Goal: Check status: Check status

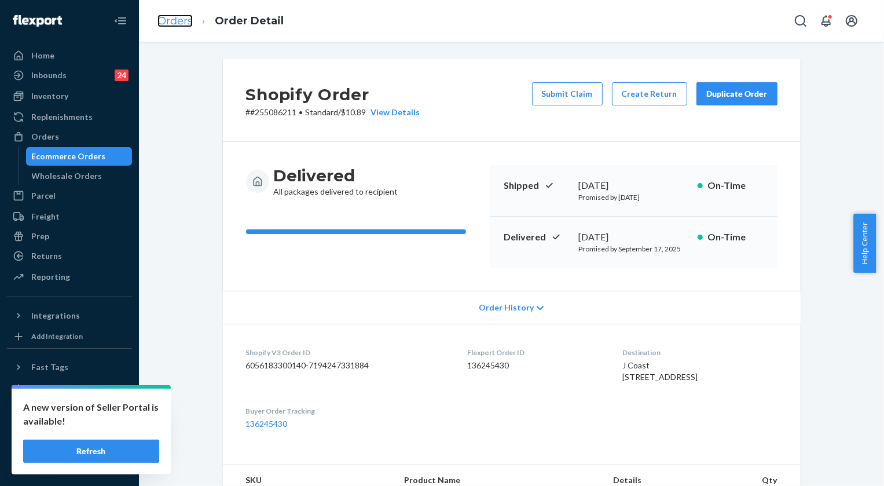
click at [170, 27] on link "Orders" at bounding box center [174, 20] width 35 height 13
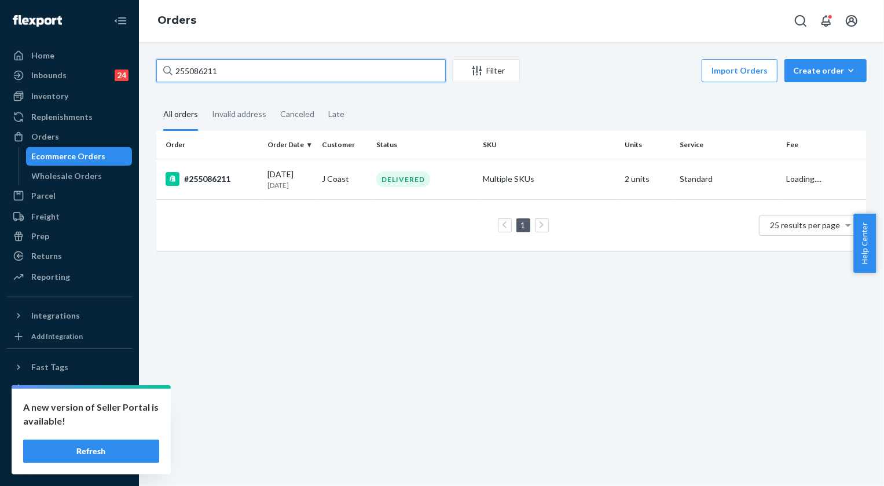
click at [240, 70] on input "255086211" at bounding box center [300, 70] width 289 height 23
paste input "185312"
type input "255185312"
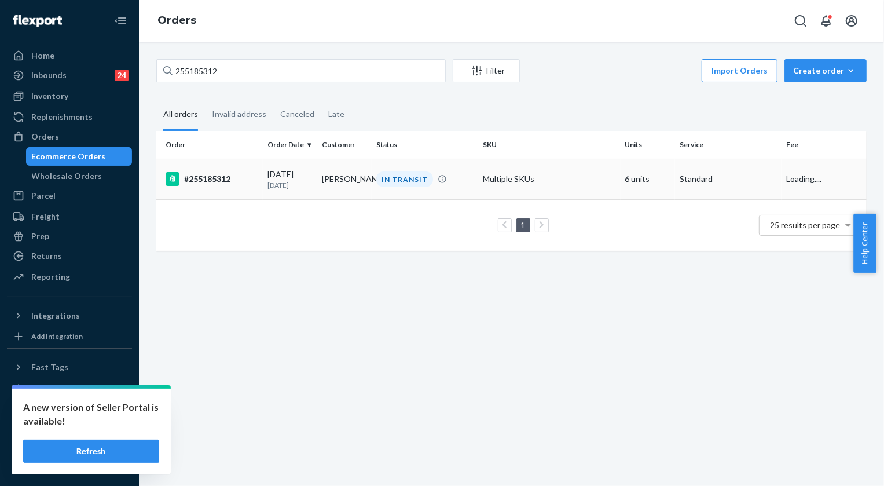
click at [407, 177] on div "IN TRANSIT" at bounding box center [404, 179] width 57 height 16
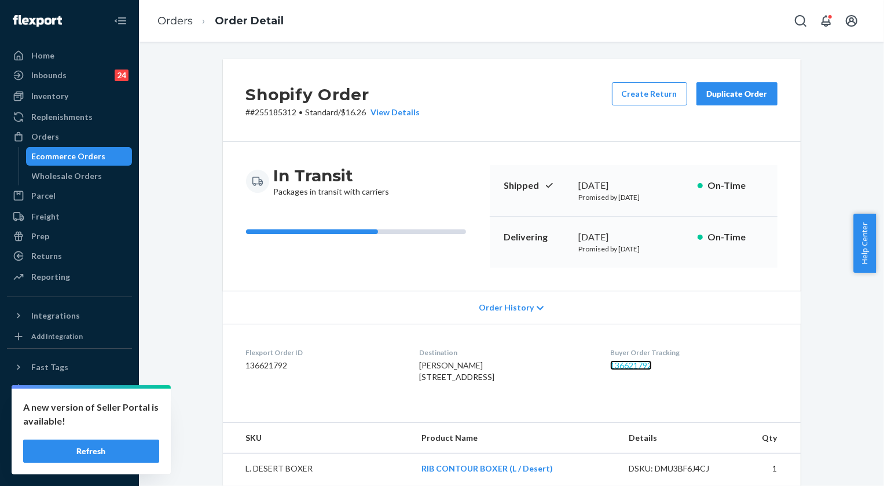
click at [652, 365] on link "136621792" at bounding box center [631, 365] width 42 height 10
click at [174, 18] on link "Orders" at bounding box center [174, 20] width 35 height 13
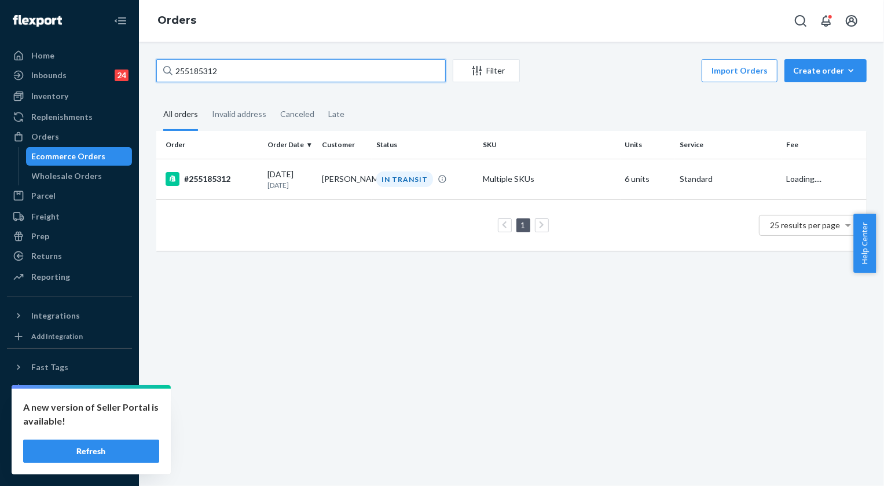
click at [233, 75] on input "255185312" at bounding box center [300, 70] width 289 height 23
paste input "273383"
click at [214, 62] on input "255273383" at bounding box center [300, 70] width 289 height 23
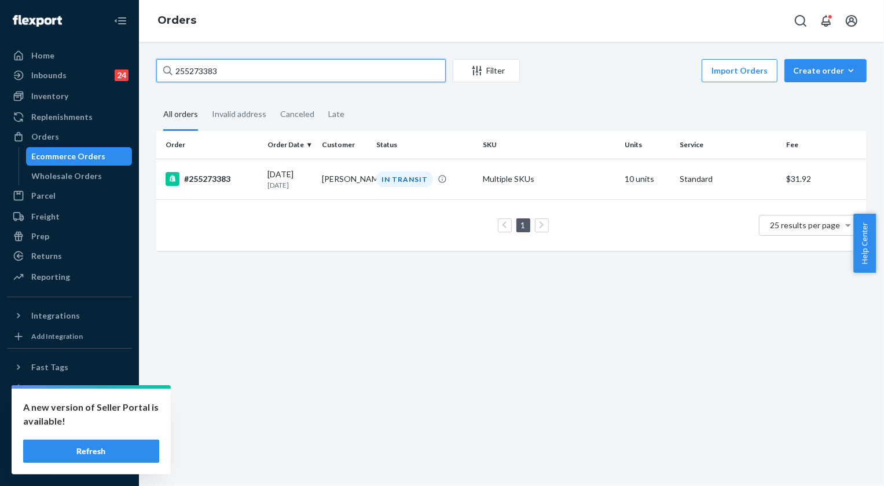
click at [214, 62] on input "255273383" at bounding box center [300, 70] width 289 height 23
paste input "314751"
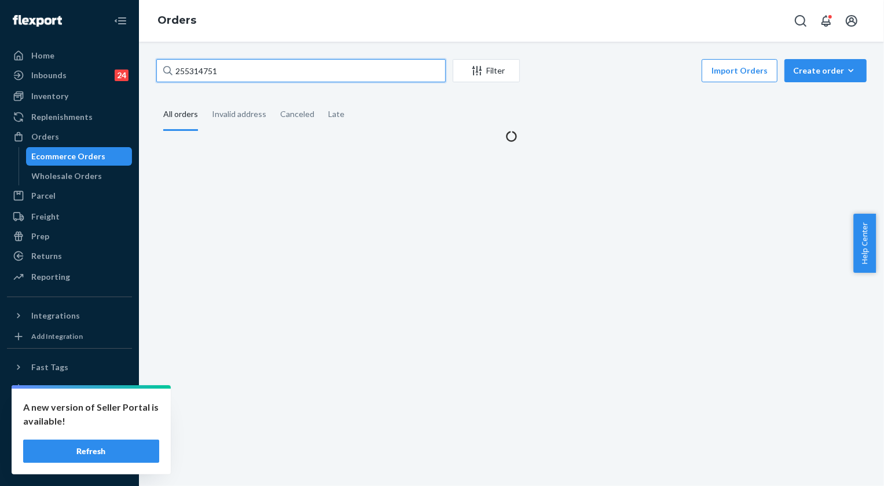
type input "255314751"
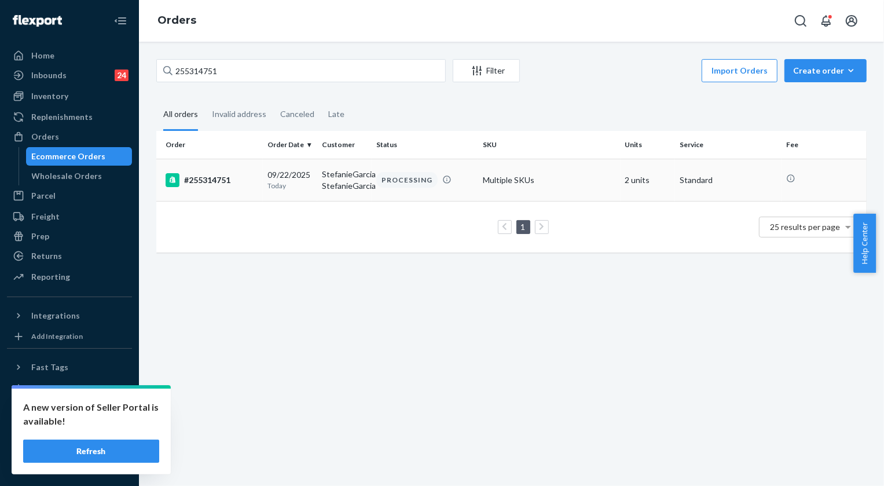
click at [394, 181] on div "PROCESSING" at bounding box center [406, 180] width 61 height 16
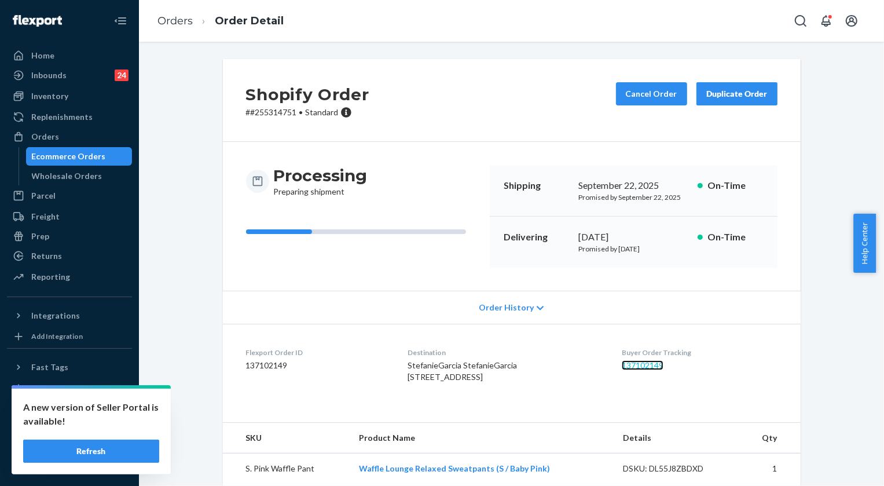
click at [648, 364] on link "137102149" at bounding box center [643, 365] width 42 height 10
click at [186, 21] on link "Orders" at bounding box center [174, 20] width 35 height 13
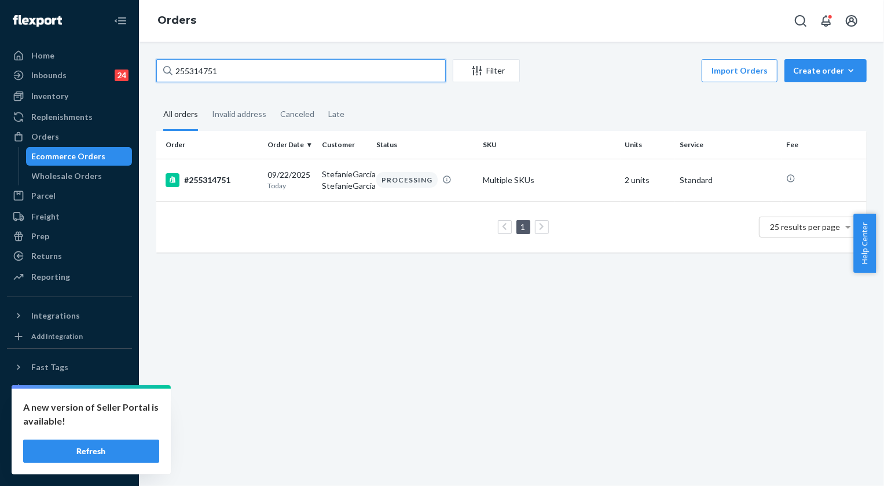
click at [259, 74] on input "255314751" at bounding box center [300, 70] width 289 height 23
paste input "[PERSON_NAME]"
click at [221, 67] on input "[PERSON_NAME]" at bounding box center [300, 70] width 289 height 23
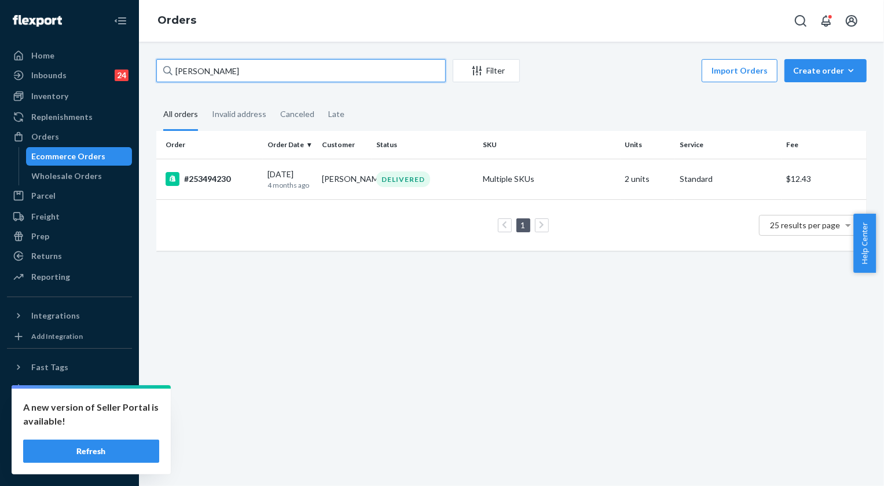
click at [221, 67] on input "[PERSON_NAME]" at bounding box center [300, 70] width 289 height 23
paste input "255314939"
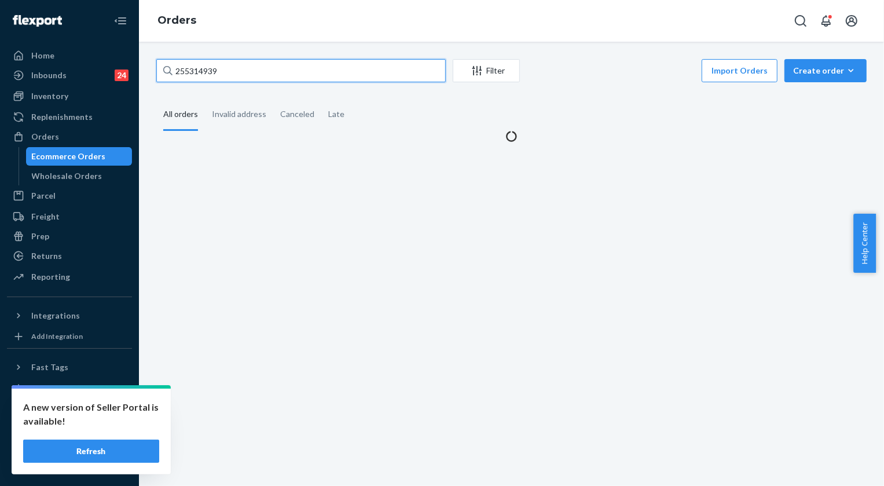
type input "255314939"
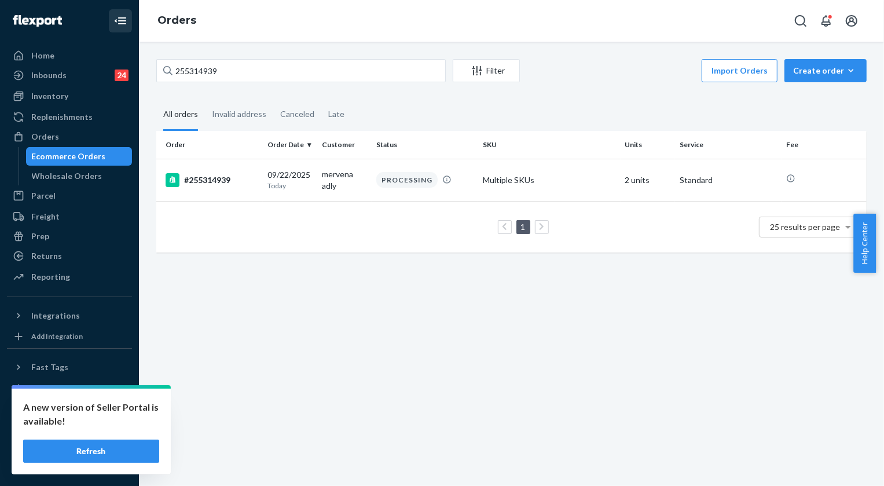
drag, startPoint x: 411, startPoint y: 178, endPoint x: 111, endPoint y: 9, distance: 345.0
click at [409, 178] on div "PROCESSING" at bounding box center [406, 180] width 61 height 16
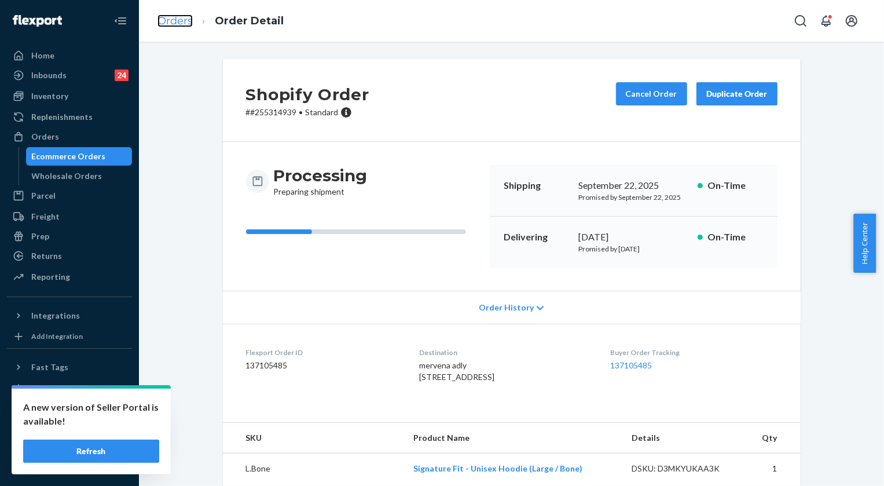
click at [179, 17] on link "Orders" at bounding box center [174, 20] width 35 height 13
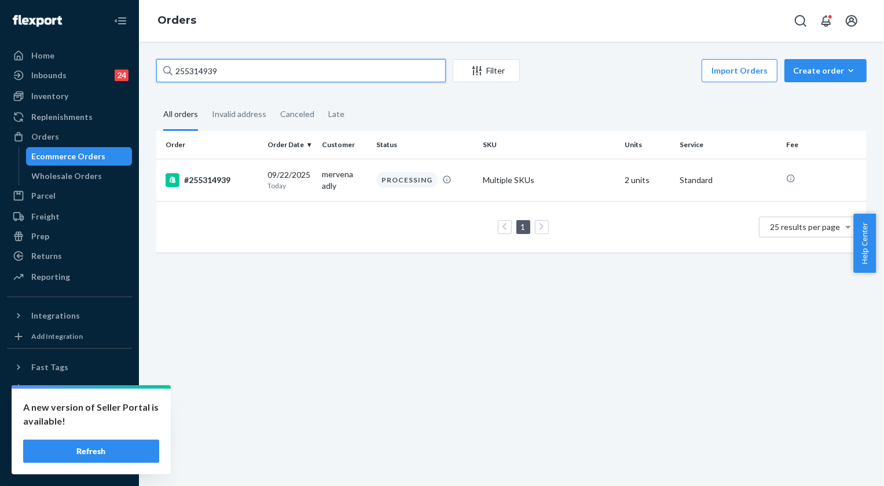
click at [241, 76] on input "255314939" at bounding box center [300, 70] width 289 height 23
paste input "295984"
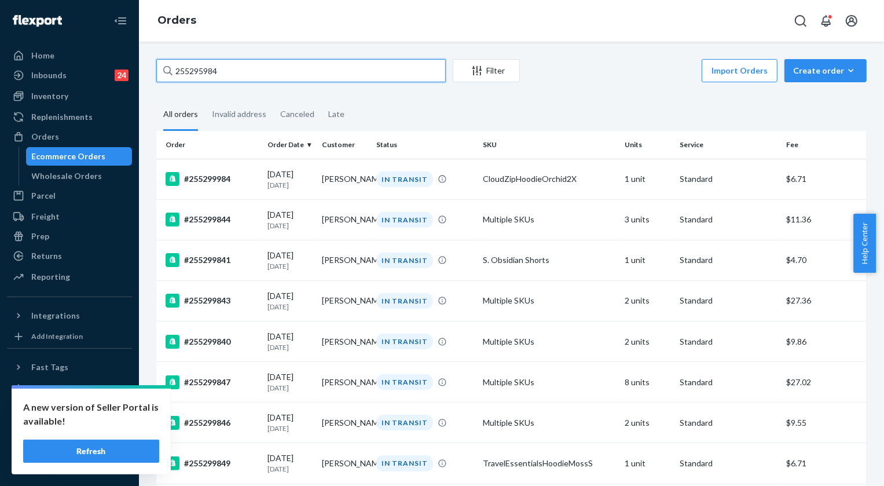
click at [251, 75] on input "255295984" at bounding box center [300, 70] width 289 height 23
paste input "308940"
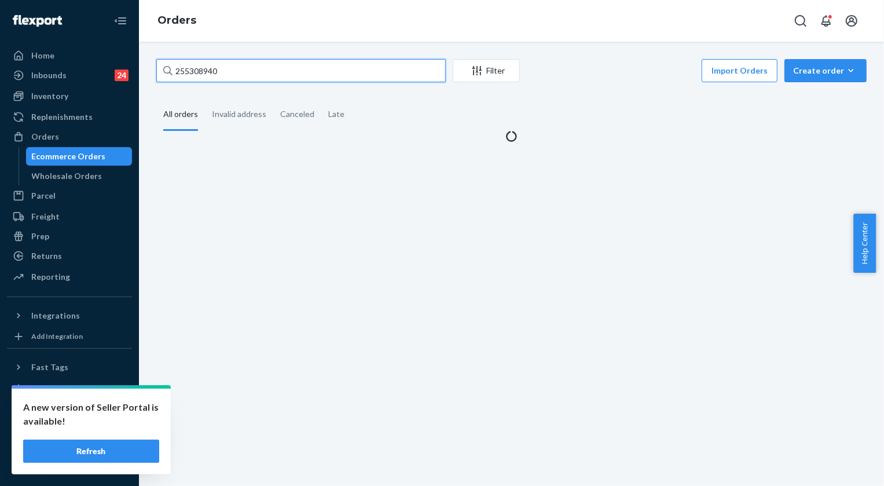
type input "255308940"
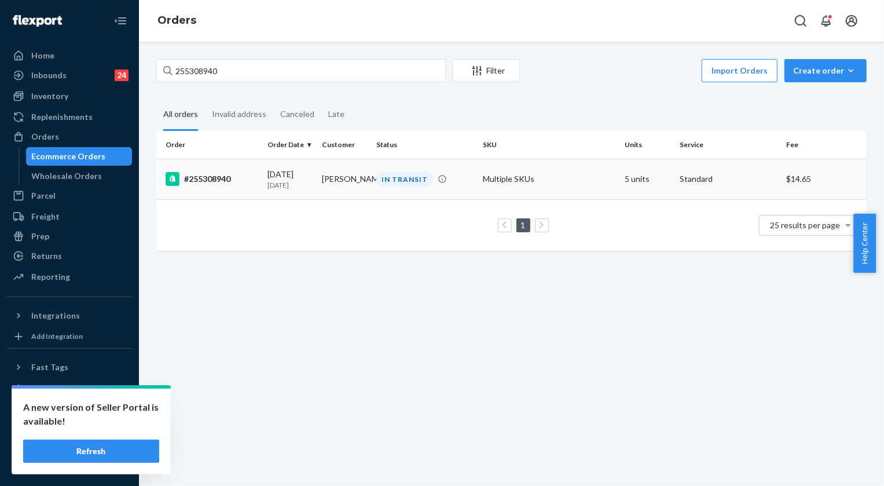
click at [402, 172] on div "IN TRANSIT" at bounding box center [404, 179] width 57 height 16
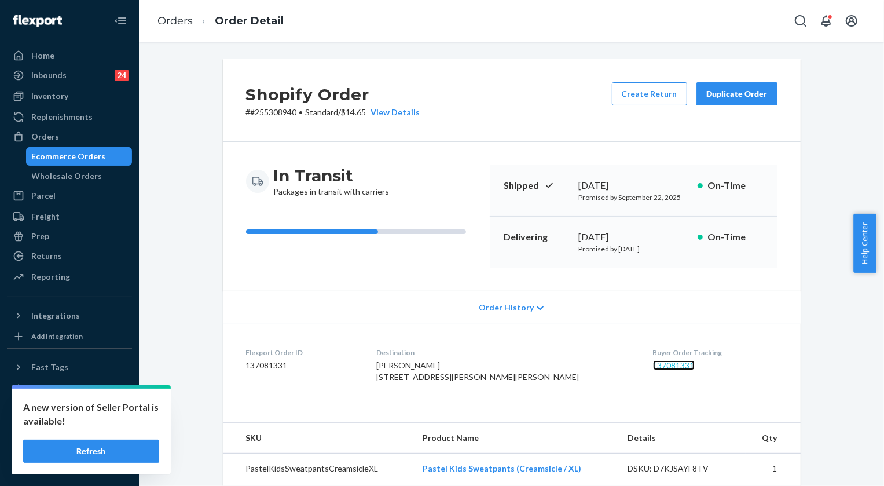
click at [653, 365] on link "137081331" at bounding box center [674, 365] width 42 height 10
click at [197, 17] on li "Order Detail" at bounding box center [238, 21] width 91 height 16
click at [181, 18] on link "Orders" at bounding box center [174, 20] width 35 height 13
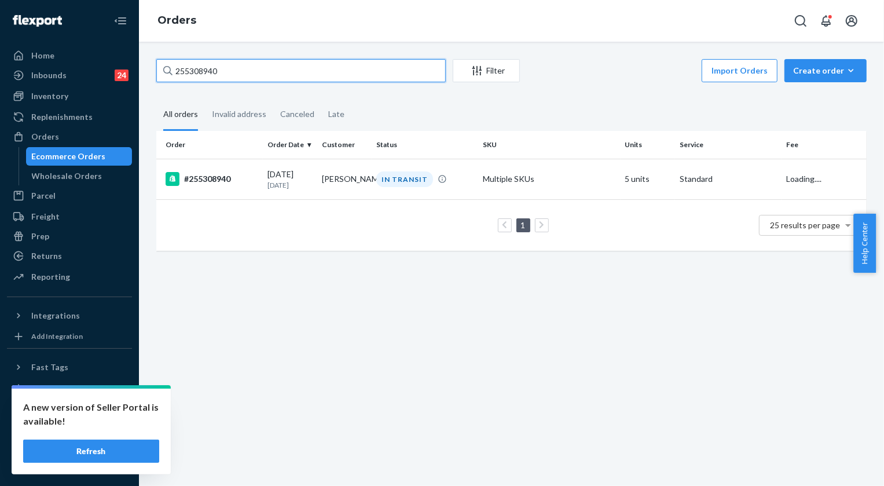
click at [260, 73] on input "255308940" at bounding box center [300, 70] width 289 height 23
paste input "256343"
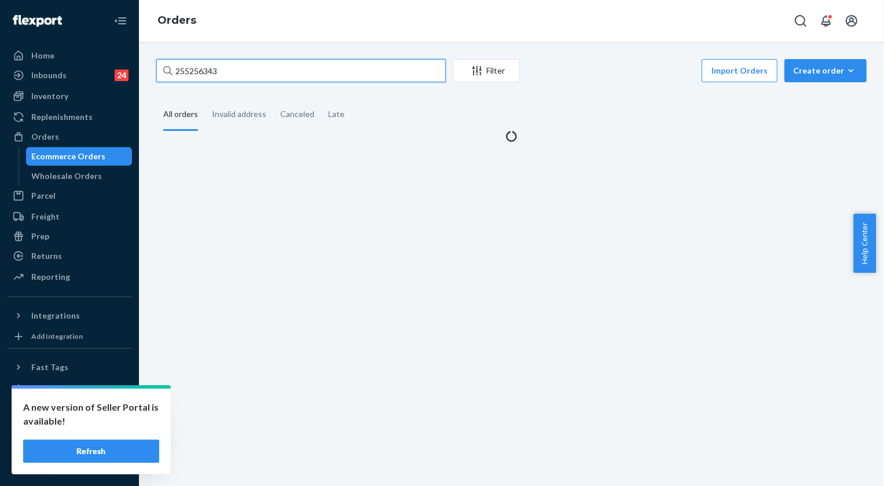
type input "255256343"
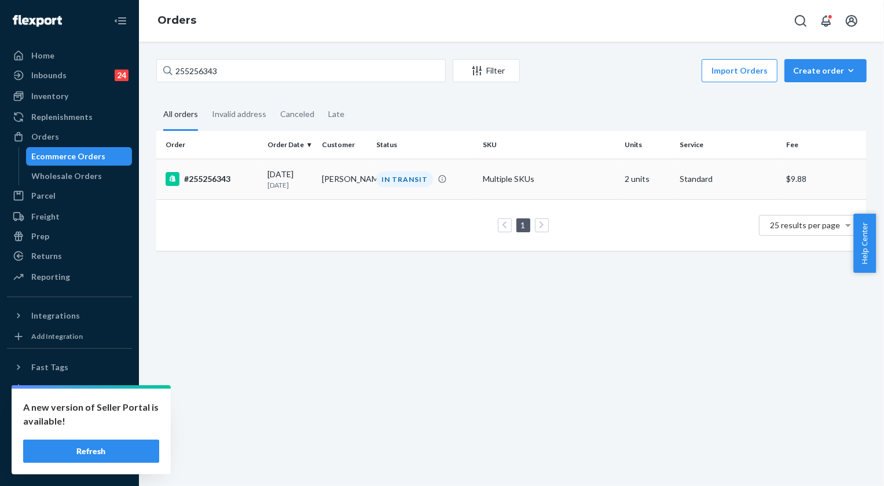
click at [403, 173] on div "IN TRANSIT" at bounding box center [404, 179] width 57 height 16
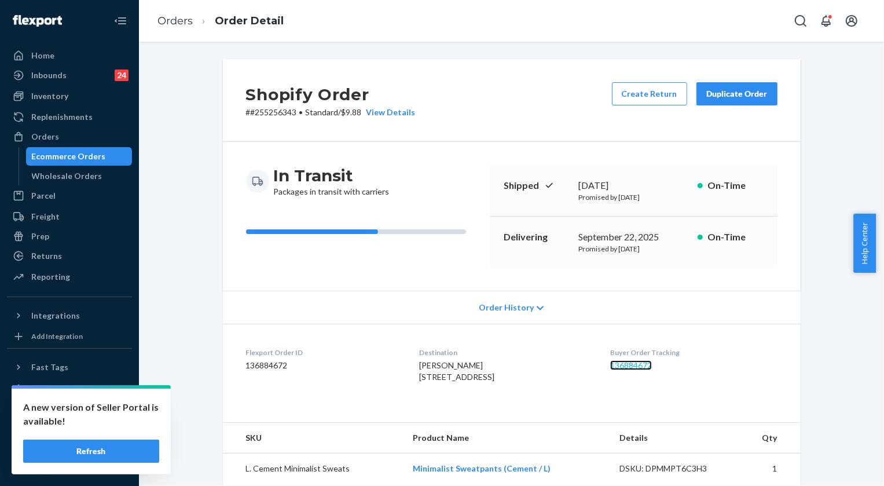
click at [617, 362] on link "136884672" at bounding box center [631, 365] width 42 height 10
click at [188, 20] on link "Orders" at bounding box center [174, 20] width 35 height 13
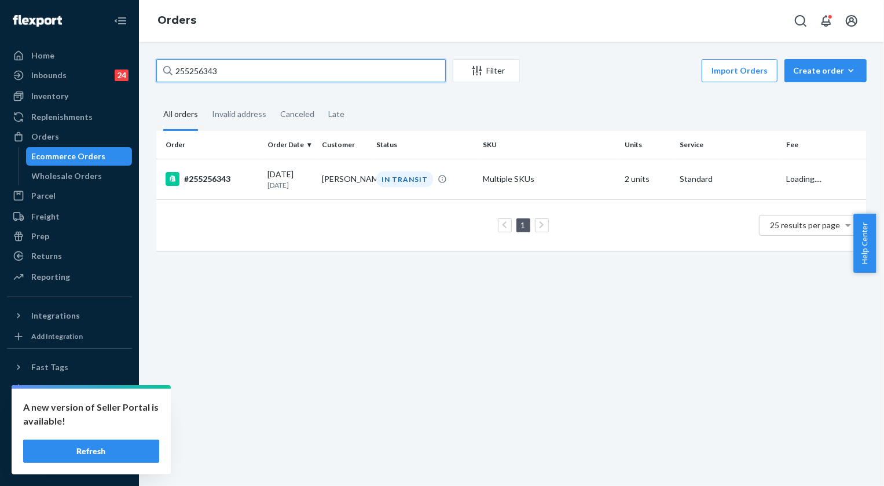
click at [229, 76] on input "255256343" at bounding box center [300, 70] width 289 height 23
click at [229, 74] on input "255256343" at bounding box center [300, 70] width 289 height 23
click at [228, 74] on input "255256343" at bounding box center [300, 70] width 289 height 23
click at [192, 70] on input "255256343" at bounding box center [300, 70] width 289 height 23
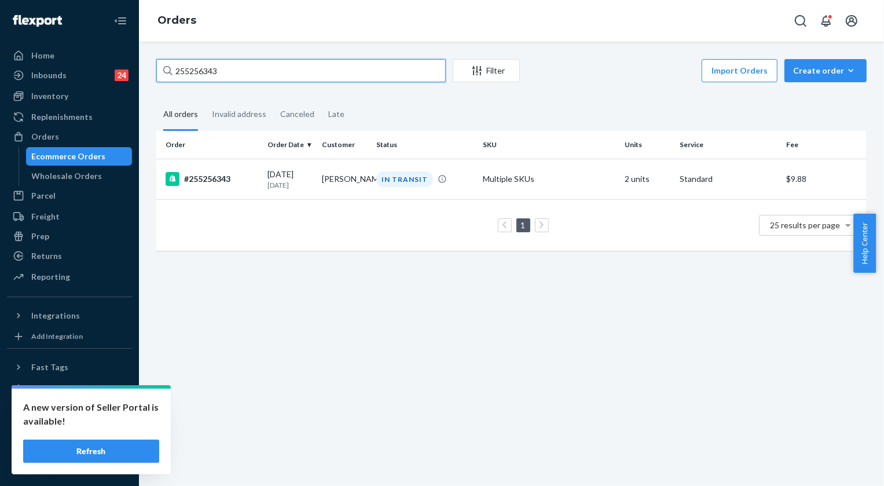
click at [192, 70] on input "255256343" at bounding box center [300, 70] width 289 height 23
paste input "308940"
type input "255308940"
click at [383, 183] on div "IN TRANSIT" at bounding box center [404, 179] width 57 height 16
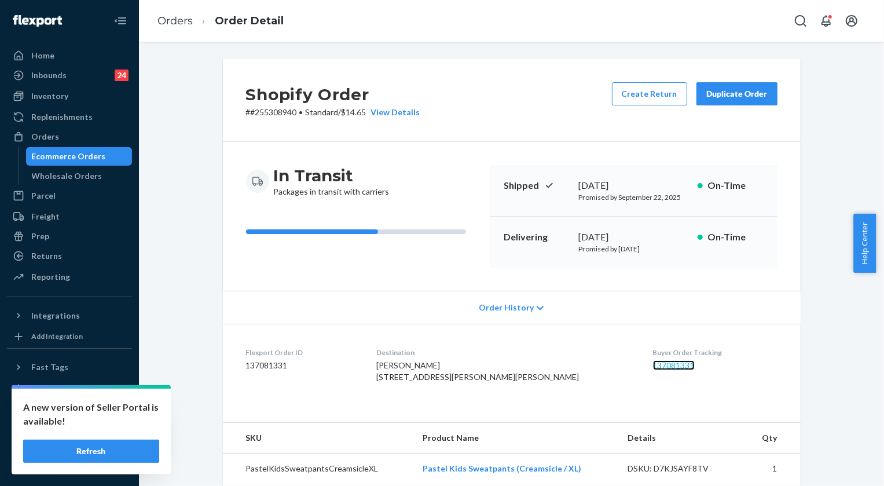
click at [653, 363] on link "137081331" at bounding box center [674, 365] width 42 height 10
click at [184, 26] on link "Orders" at bounding box center [174, 20] width 35 height 13
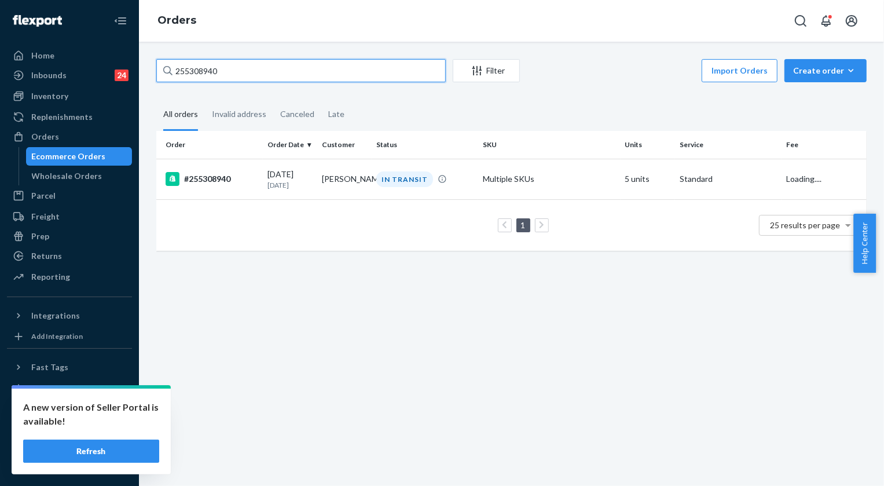
click at [237, 71] on input "255308940" at bounding box center [300, 70] width 289 height 23
paste input "4497792"
type input "254497792"
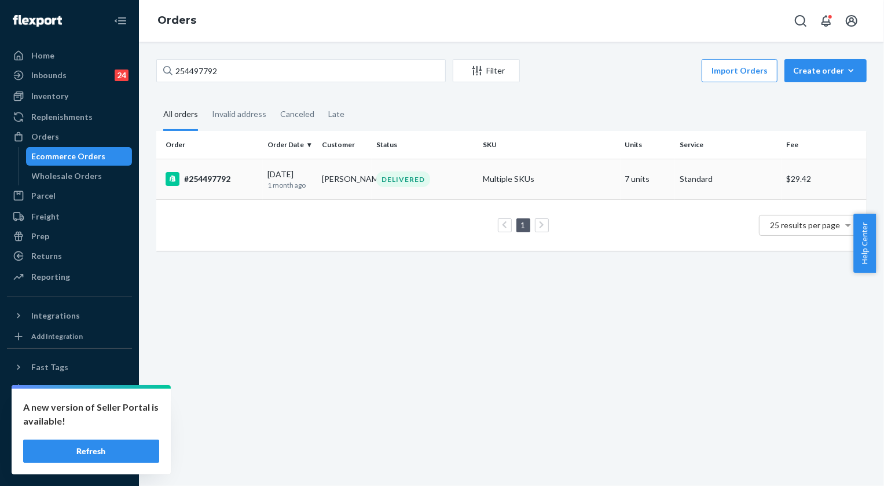
click at [402, 178] on div "DELIVERED" at bounding box center [403, 179] width 54 height 16
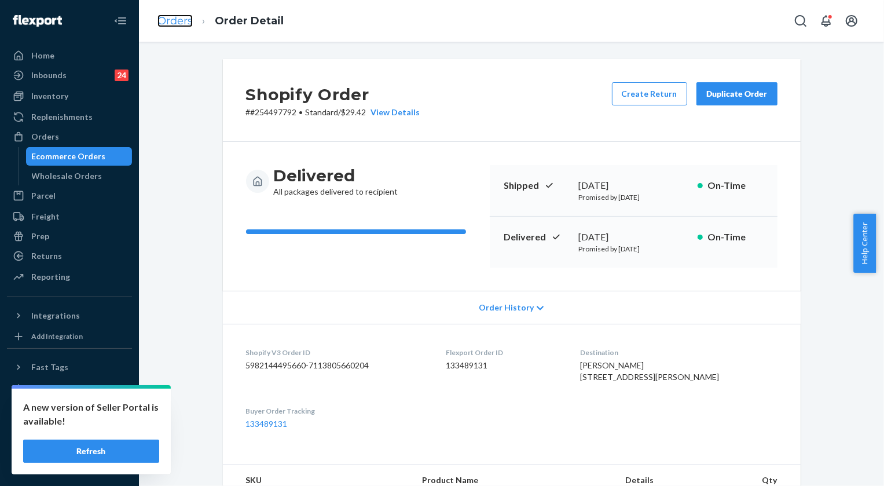
click at [188, 17] on link "Orders" at bounding box center [174, 20] width 35 height 13
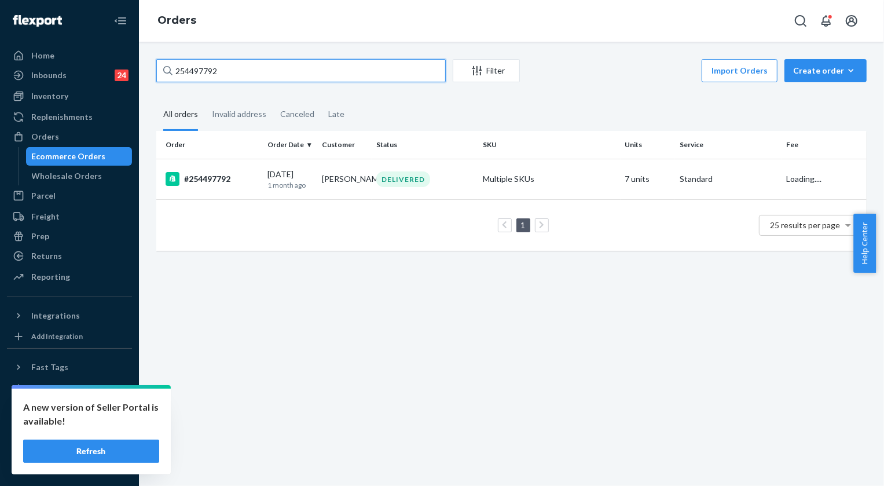
click at [223, 75] on input "254497792" at bounding box center [300, 70] width 289 height 23
click at [222, 75] on input "254497792" at bounding box center [300, 70] width 289 height 23
paste input "5077095"
click at [251, 69] on input "255077095" at bounding box center [300, 70] width 289 height 23
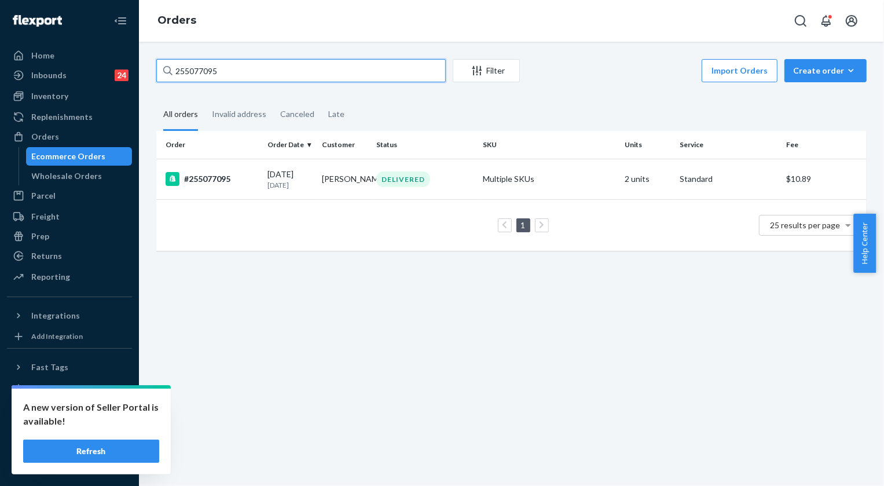
click at [250, 69] on input "255077095" at bounding box center [300, 70] width 289 height 23
click at [186, 68] on input "255077095" at bounding box center [300, 70] width 289 height 23
click at [268, 78] on input "255077095" at bounding box center [300, 70] width 289 height 23
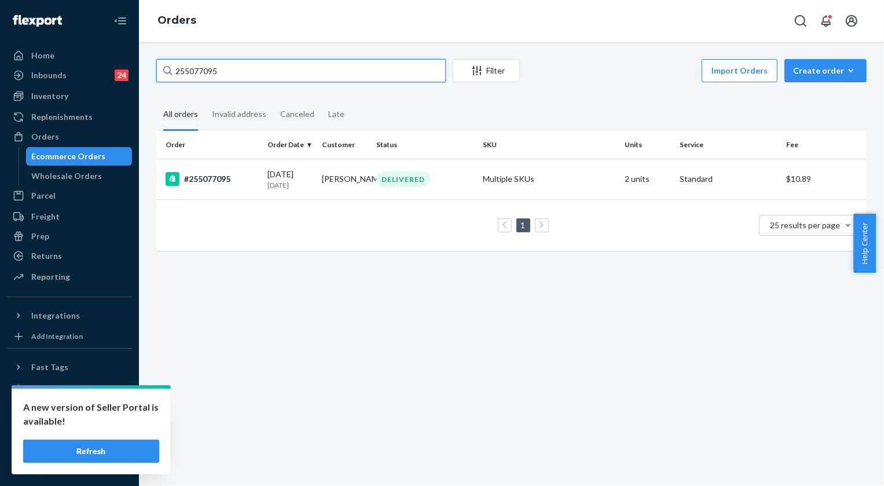
click at [267, 78] on input "255077095" at bounding box center [300, 70] width 289 height 23
paste input "249354"
type input "255249354"
click at [367, 179] on td "[PERSON_NAME]" at bounding box center [344, 179] width 54 height 41
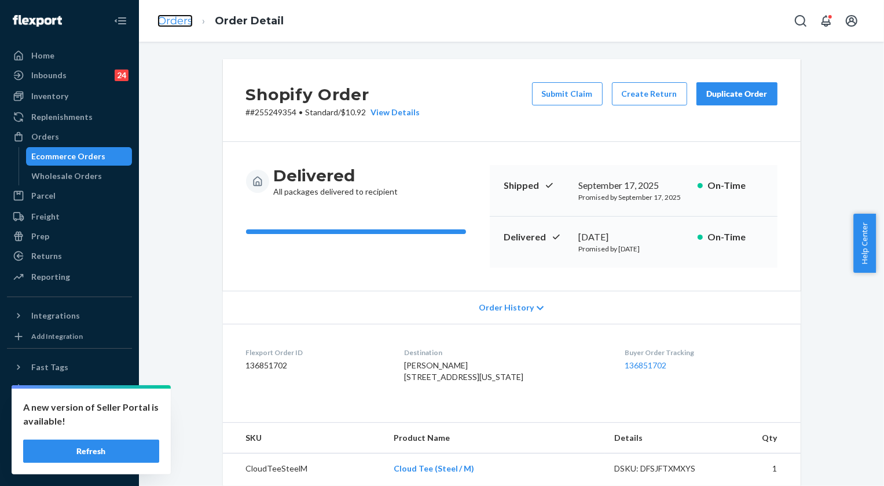
click at [176, 19] on link "Orders" at bounding box center [174, 20] width 35 height 13
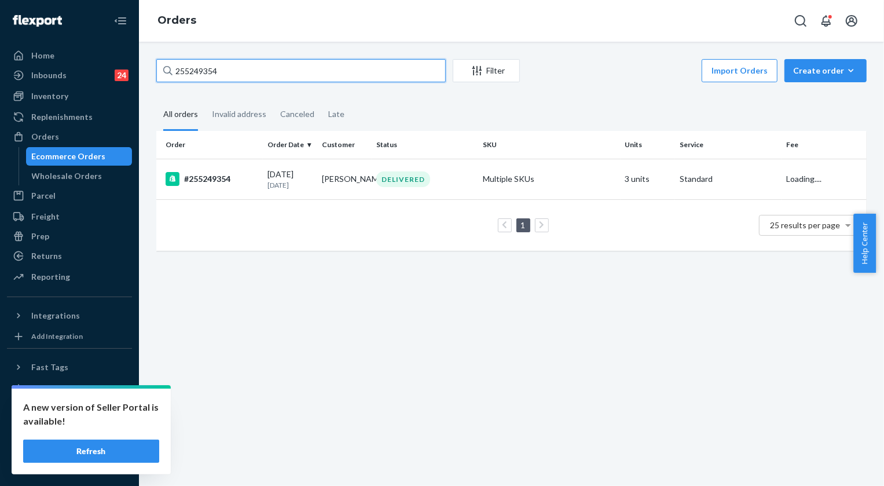
click at [241, 67] on input "255249354" at bounding box center [300, 70] width 289 height 23
paste input "314928"
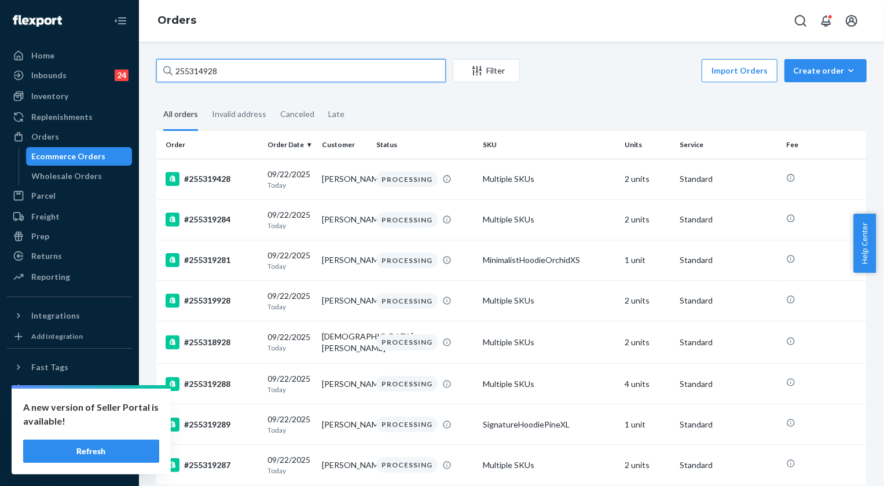
click at [229, 80] on input "255314928" at bounding box center [300, 70] width 289 height 23
click at [228, 80] on input "255314928" at bounding box center [300, 70] width 289 height 23
paste input "5333"
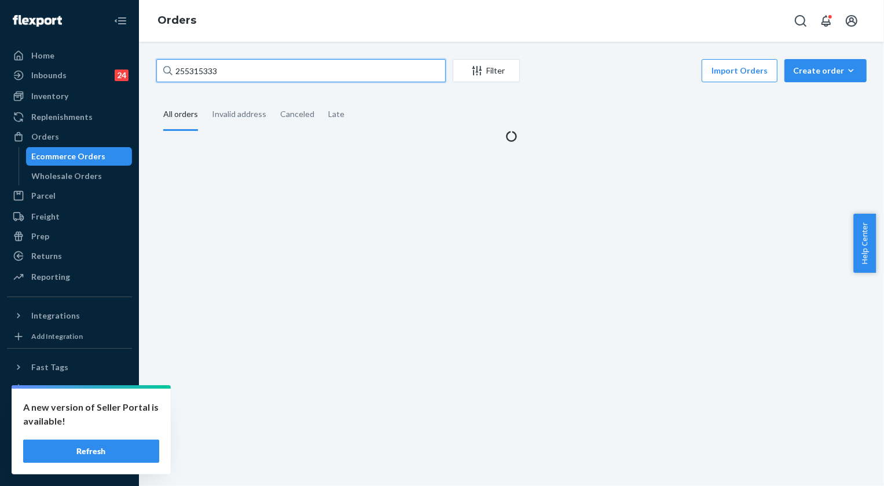
type input "255315333"
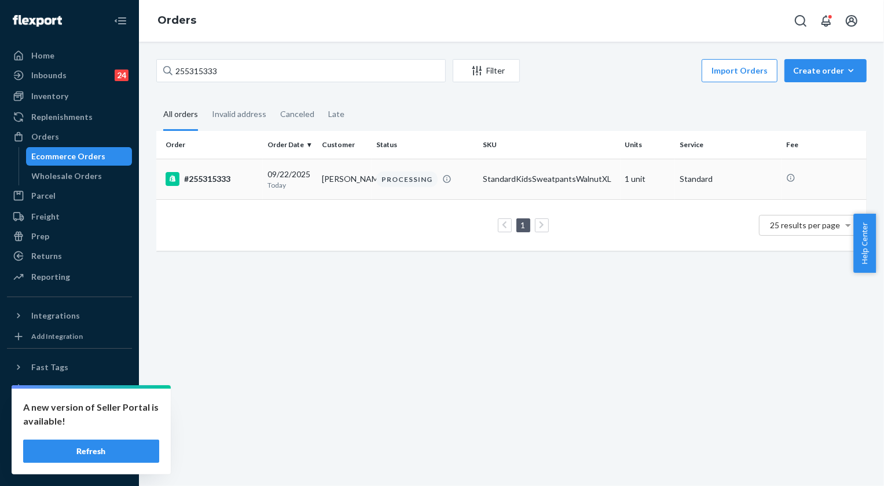
click at [394, 185] on div "PROCESSING" at bounding box center [406, 179] width 61 height 16
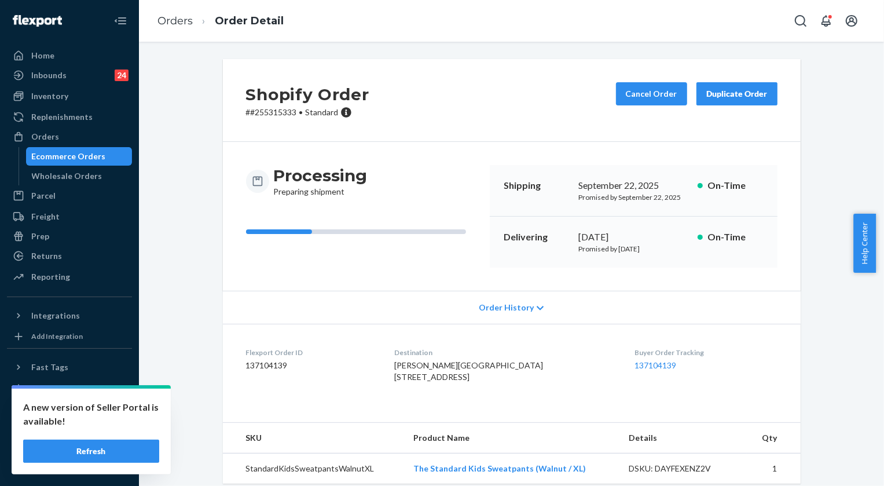
click at [194, 23] on li "Order Detail" at bounding box center [238, 21] width 91 height 16
click at [180, 24] on link "Orders" at bounding box center [174, 20] width 35 height 13
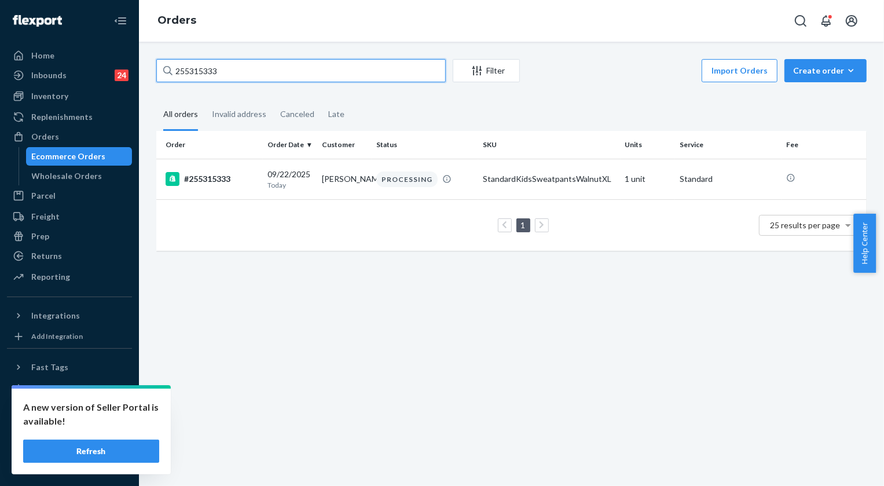
click at [236, 73] on input "255315333" at bounding box center [300, 70] width 289 height 23
paste input "4864"
type input "255314864"
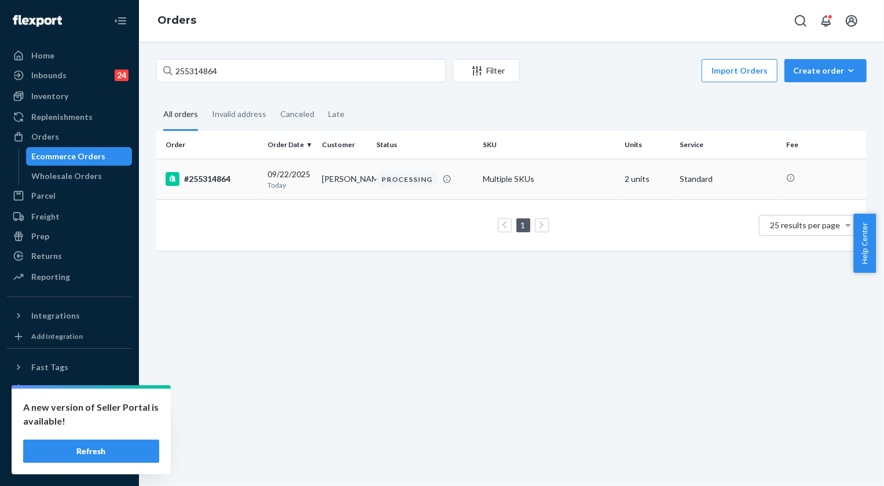
click at [410, 180] on div "PROCESSING" at bounding box center [406, 179] width 61 height 16
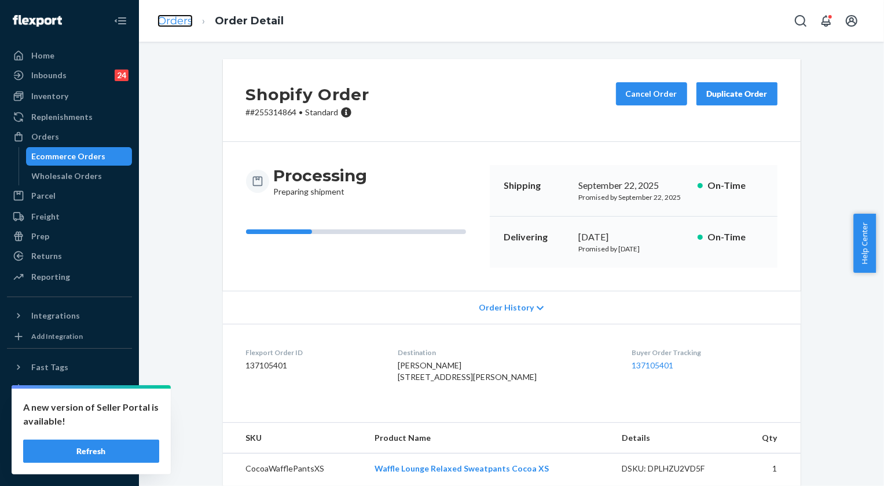
click at [183, 26] on link "Orders" at bounding box center [174, 20] width 35 height 13
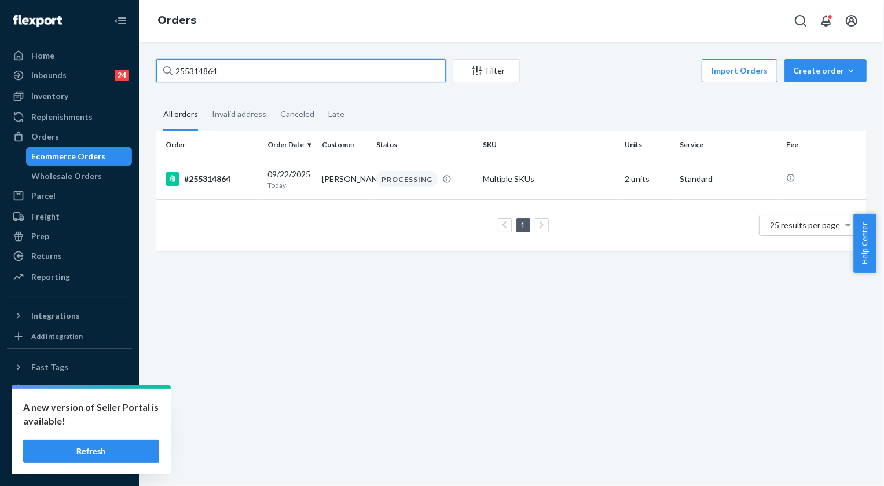
click at [206, 61] on input "255314864" at bounding box center [300, 70] width 289 height 23
paste input "5550"
click at [252, 69] on input "255315550" at bounding box center [300, 70] width 289 height 23
click at [251, 69] on input "255315550" at bounding box center [300, 70] width 289 height 23
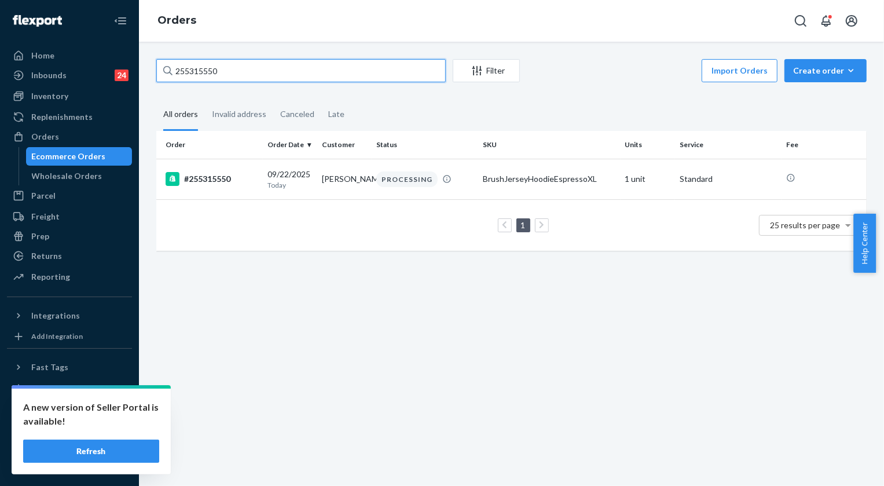
click at [251, 70] on input "255315550" at bounding box center [300, 70] width 289 height 23
click at [251, 71] on input "255315550" at bounding box center [300, 70] width 289 height 23
click at [196, 68] on input "255315550" at bounding box center [300, 70] width 289 height 23
paste input "4426"
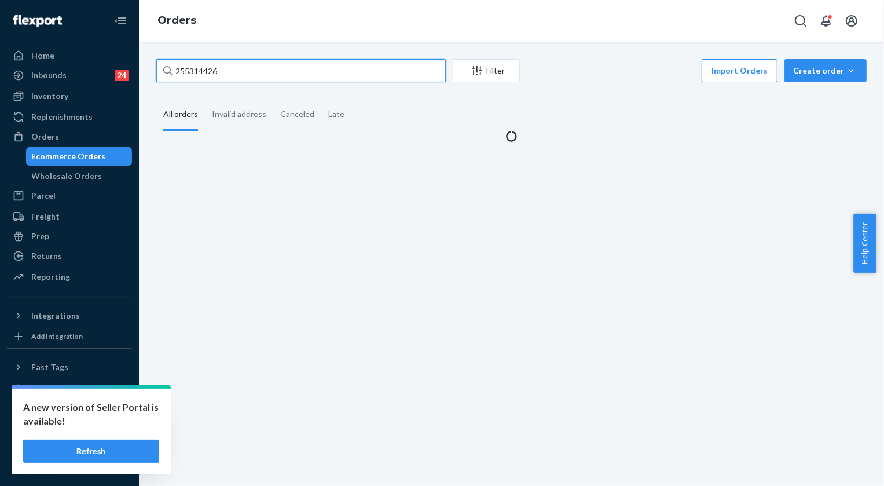
type input "255314426"
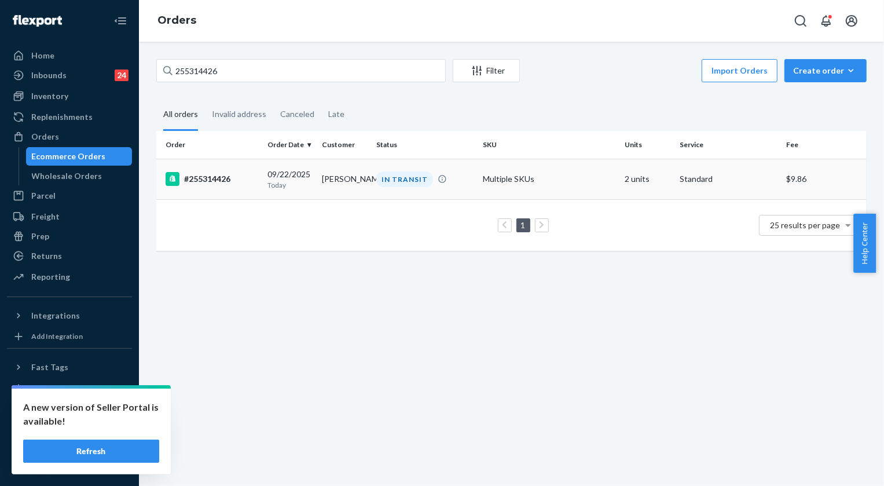
click at [395, 174] on div "IN TRANSIT" at bounding box center [404, 179] width 57 height 16
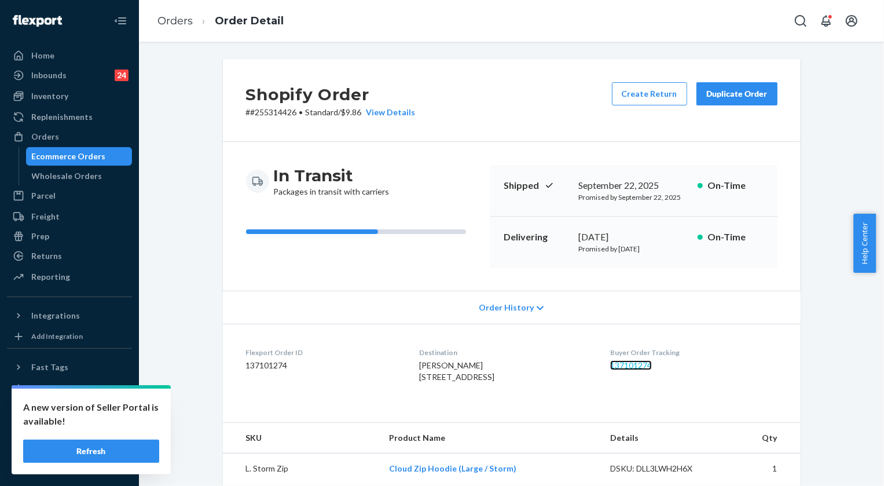
click at [647, 362] on link "137101274" at bounding box center [631, 365] width 42 height 10
click at [166, 18] on link "Orders" at bounding box center [174, 20] width 35 height 13
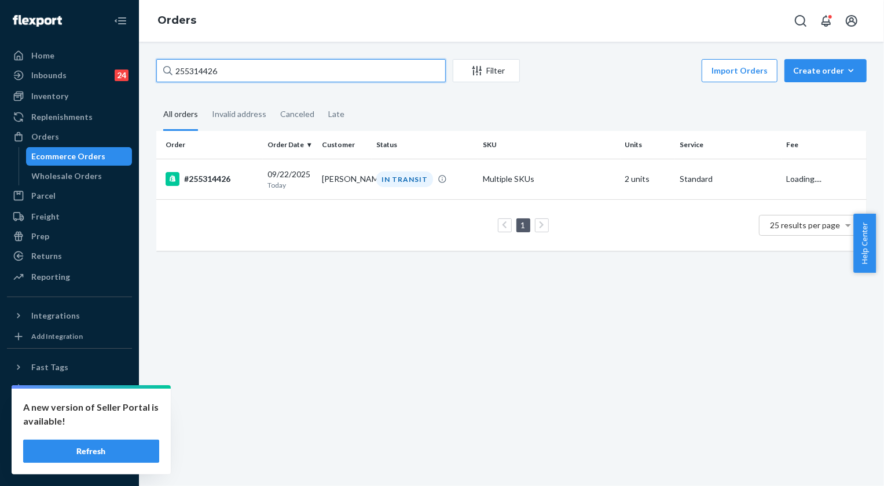
click at [240, 64] on input "255314426" at bounding box center [300, 70] width 289 height 23
paste input "S1IZUURJLG"
click at [238, 66] on input "S1IZUURJLG" at bounding box center [300, 70] width 289 height 23
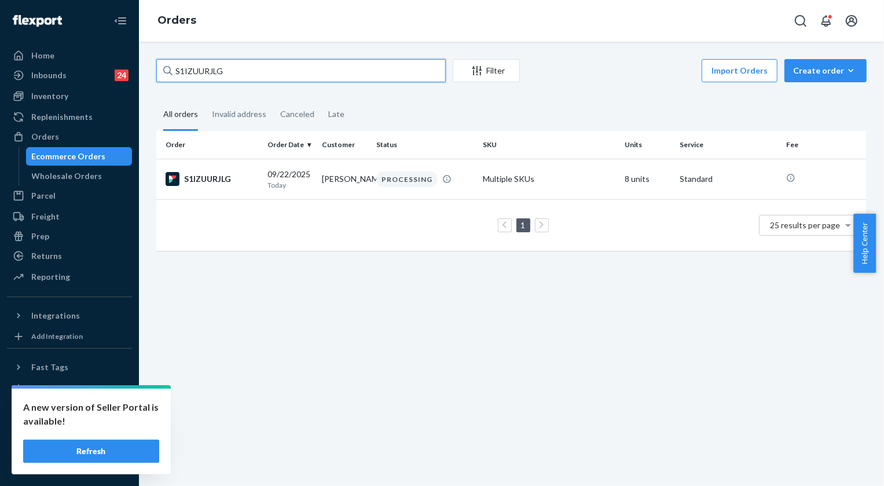
paste input "255189370"
type input "255189370"
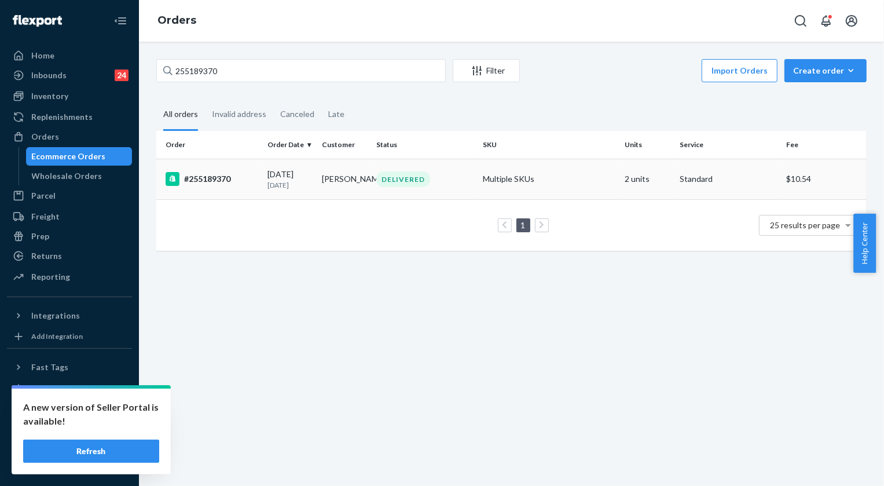
click at [413, 175] on div "DELIVERED" at bounding box center [403, 179] width 54 height 16
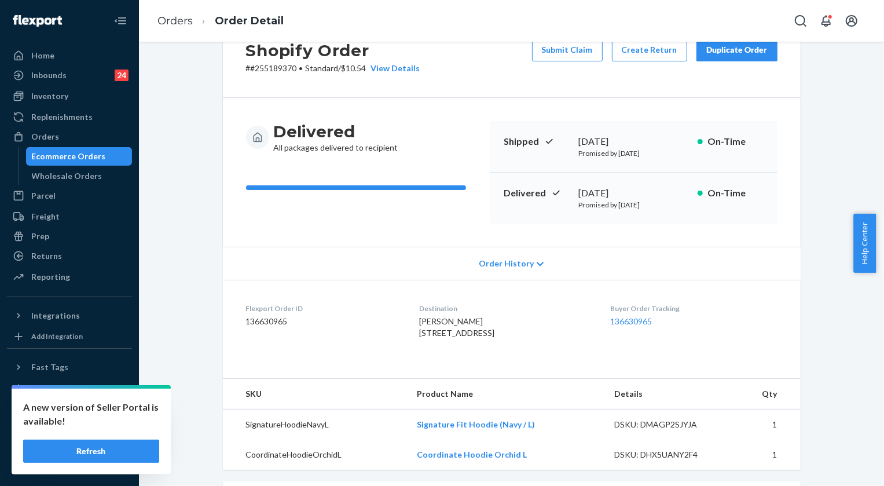
scroll to position [105, 0]
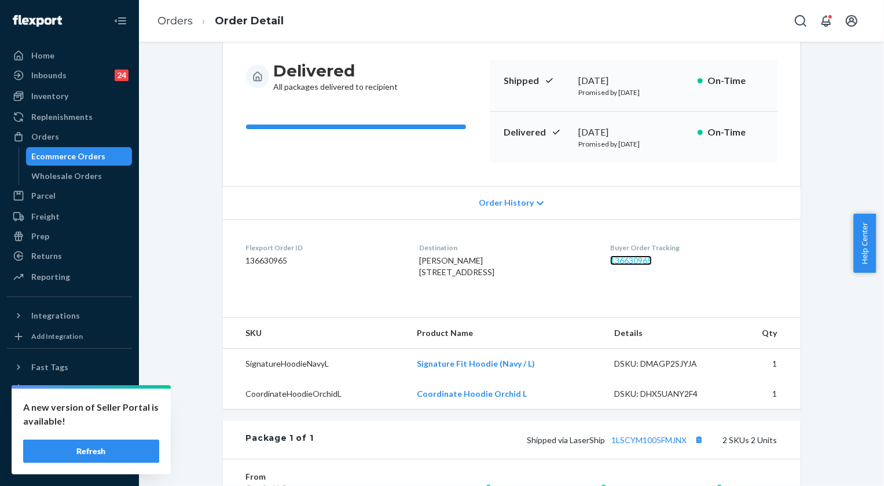
click at [643, 258] on link "136630965" at bounding box center [631, 260] width 42 height 10
drag, startPoint x: 476, startPoint y: 259, endPoint x: 409, endPoint y: 259, distance: 67.7
click at [419, 259] on div "[PERSON_NAME] [STREET_ADDRESS]" at bounding box center [505, 266] width 173 height 23
copy span "[PERSON_NAME]"
drag, startPoint x: 408, startPoint y: 271, endPoint x: 481, endPoint y: 280, distance: 72.9
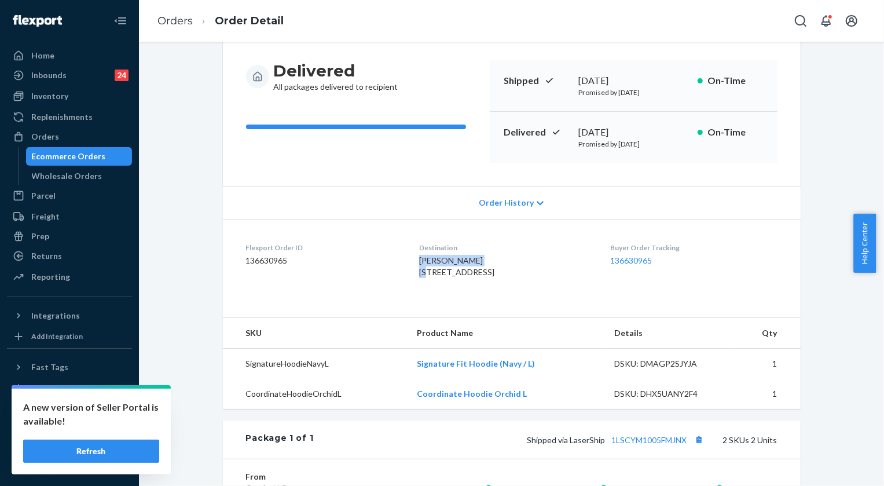
click at [481, 277] on span "[PERSON_NAME] [STREET_ADDRESS]" at bounding box center [456, 265] width 75 height 21
copy span "[STREET_ADDRESS]"
click at [177, 24] on link "Orders" at bounding box center [174, 20] width 35 height 13
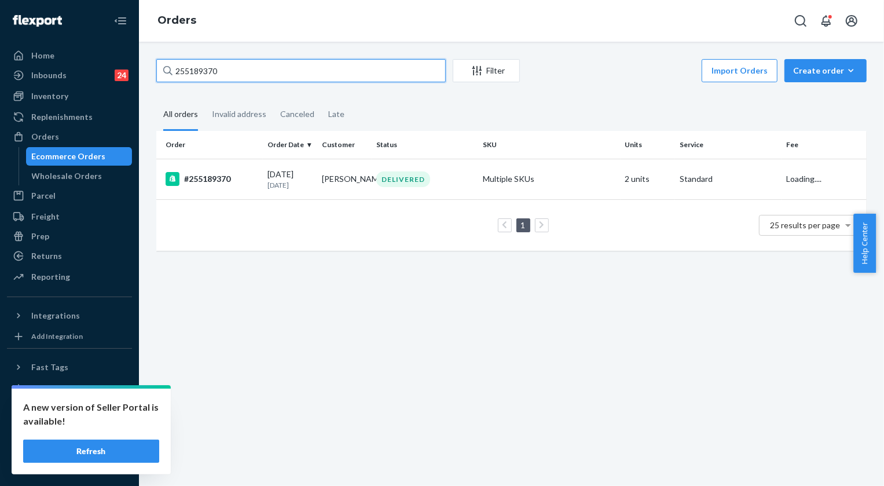
click at [251, 71] on input "255189370" at bounding box center [300, 70] width 289 height 23
paste input "663"
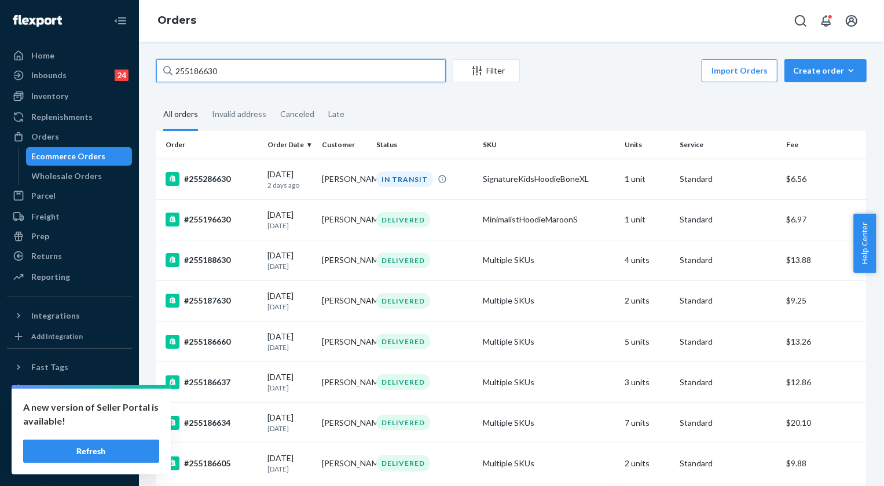
click at [235, 68] on input "255186630" at bounding box center [300, 70] width 289 height 23
click at [234, 68] on input "255186630" at bounding box center [300, 70] width 289 height 23
paste input "082246"
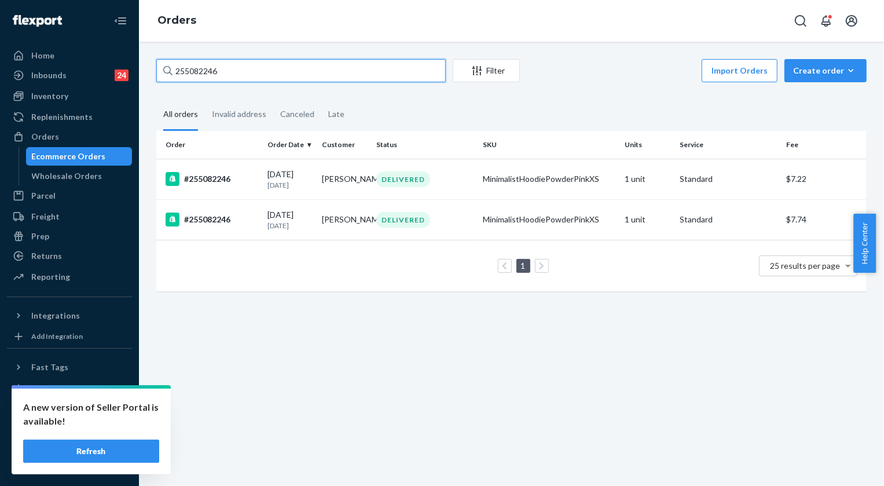
click at [208, 69] on input "255082246" at bounding box center [300, 70] width 289 height 23
paste input "315577"
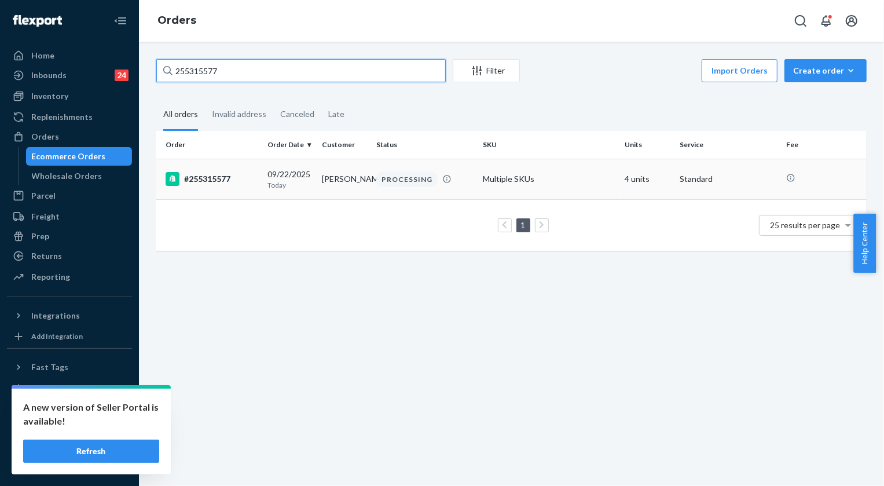
type input "255315577"
click at [397, 178] on div "PROCESSING" at bounding box center [406, 179] width 61 height 16
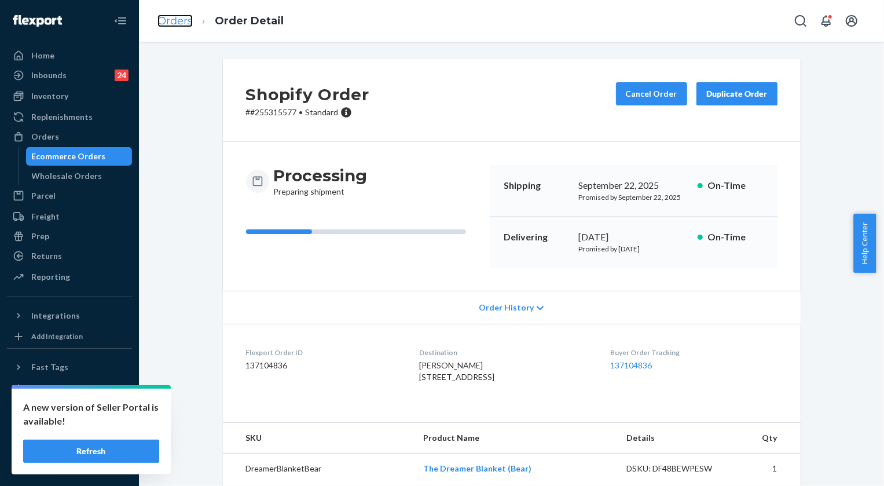
click at [181, 15] on link "Orders" at bounding box center [174, 20] width 35 height 13
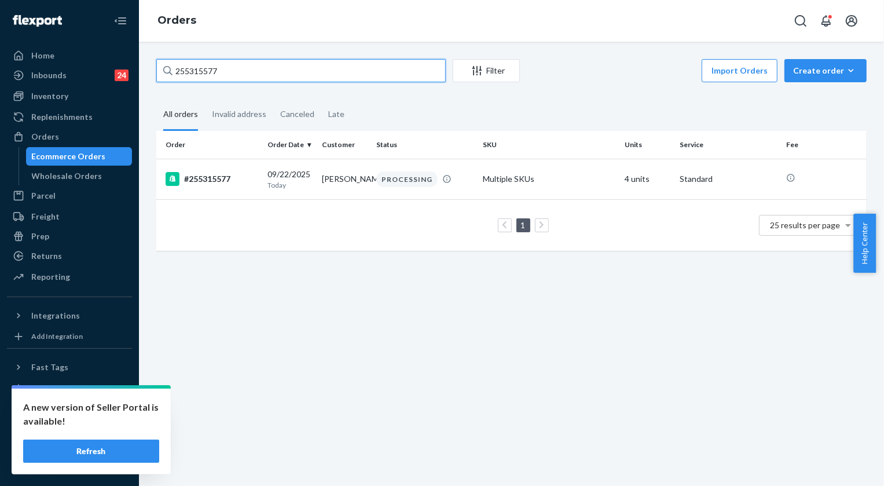
click at [245, 76] on input "255315577" at bounding box center [300, 70] width 289 height 23
click at [244, 76] on input "255315577" at bounding box center [300, 70] width 289 height 23
paste input "4382583"
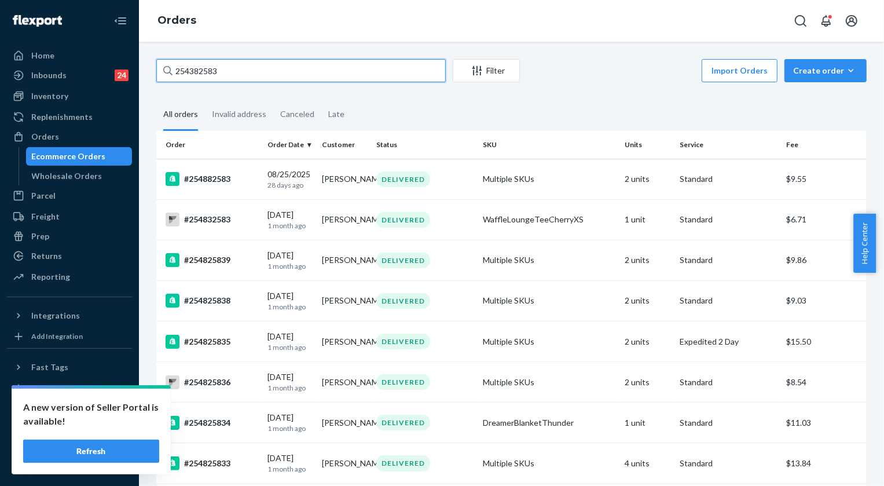
click at [232, 69] on input "254382583" at bounding box center [300, 70] width 289 height 23
click at [231, 69] on input "254382583" at bounding box center [300, 70] width 289 height 23
paste input "411783"
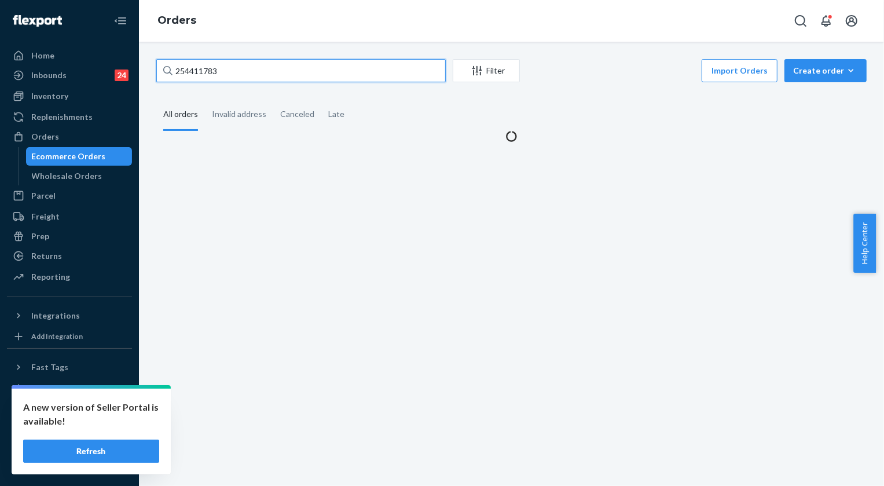
type input "254411783"
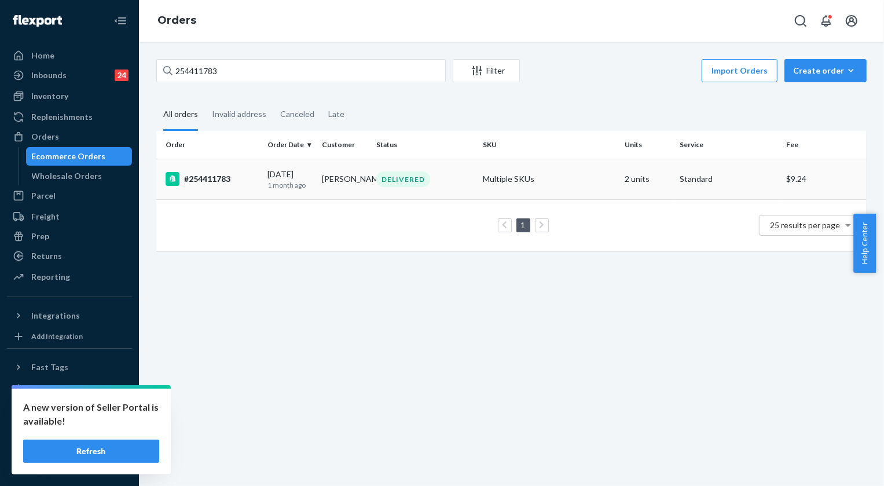
click at [405, 179] on div "DELIVERED" at bounding box center [403, 179] width 54 height 16
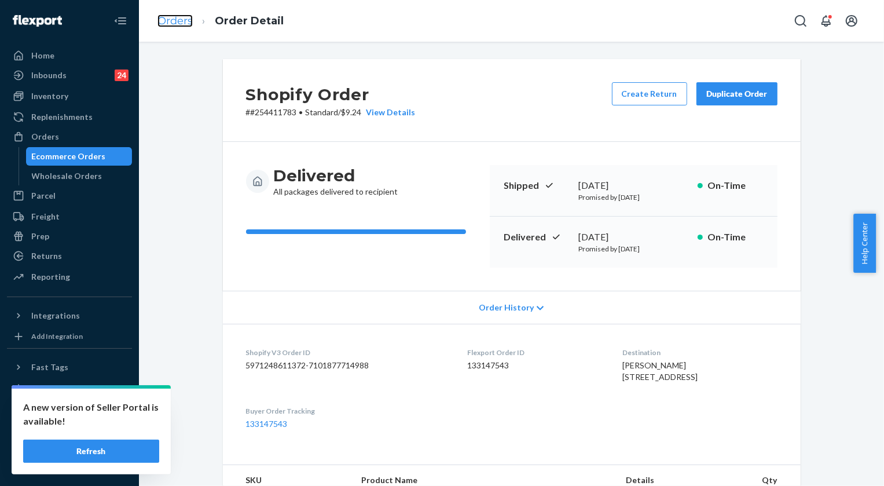
click at [179, 16] on link "Orders" at bounding box center [174, 20] width 35 height 13
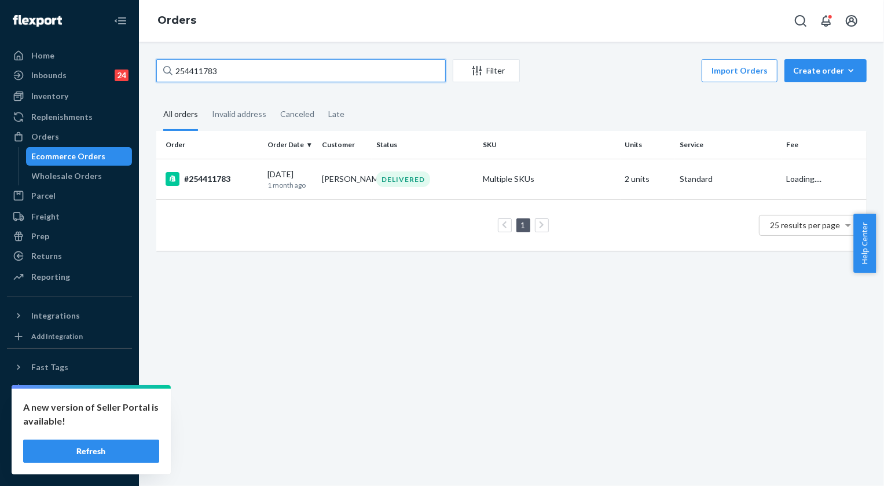
click at [244, 69] on input "254411783" at bounding box center [300, 70] width 289 height 23
paste input "5146749"
click at [272, 71] on input "255146749" at bounding box center [300, 70] width 289 height 23
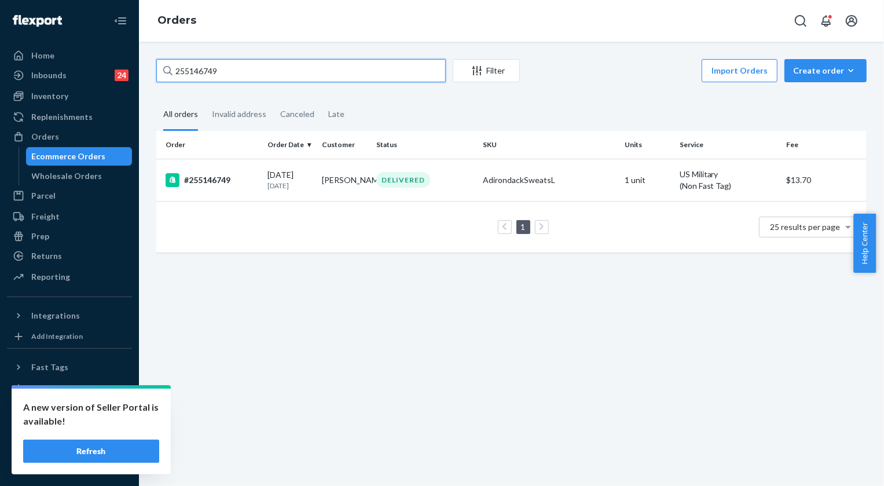
click at [272, 71] on input "255146749" at bounding box center [300, 70] width 289 height 23
paste input "68145"
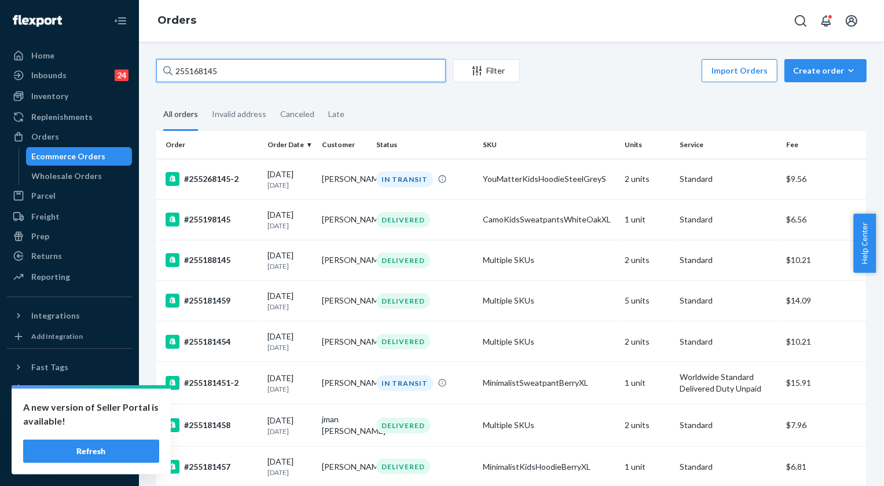
click at [230, 78] on input "255168145" at bounding box center [300, 70] width 289 height 23
click at [229, 78] on input "255168145" at bounding box center [300, 70] width 289 height 23
click at [228, 78] on input "255168145" at bounding box center [300, 70] width 289 height 23
paste input "73064"
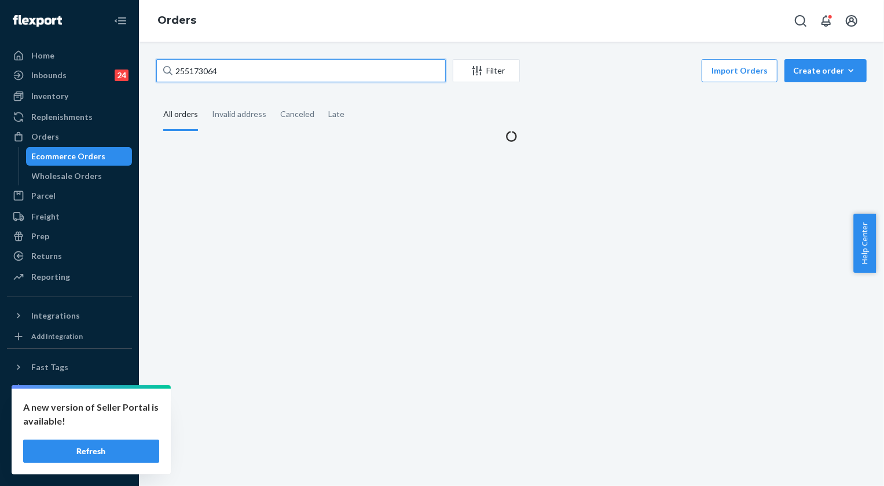
type input "255173064"
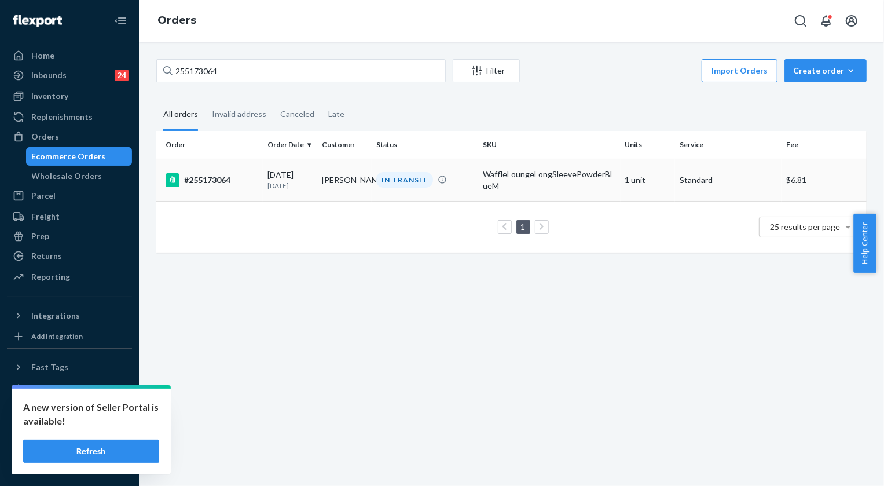
click at [399, 180] on div "IN TRANSIT" at bounding box center [404, 180] width 57 height 16
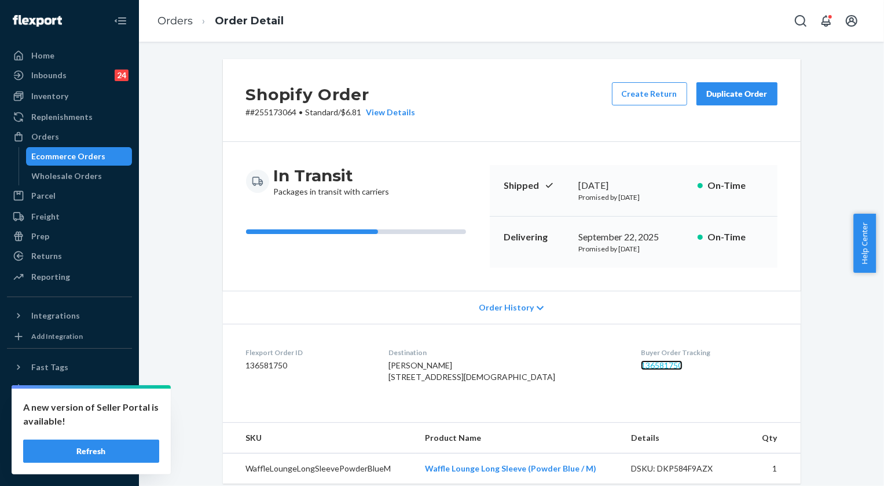
click at [641, 365] on link "136581750" at bounding box center [662, 365] width 42 height 10
click at [185, 15] on link "Orders" at bounding box center [174, 20] width 35 height 13
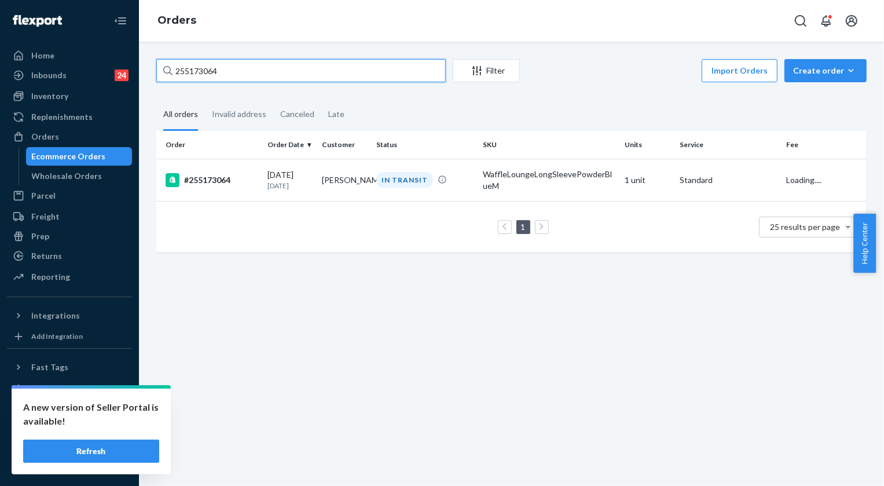
click at [225, 72] on input "255173064" at bounding box center [300, 70] width 289 height 23
paste input "315892"
click at [204, 72] on input "255315892" at bounding box center [300, 70] width 289 height 23
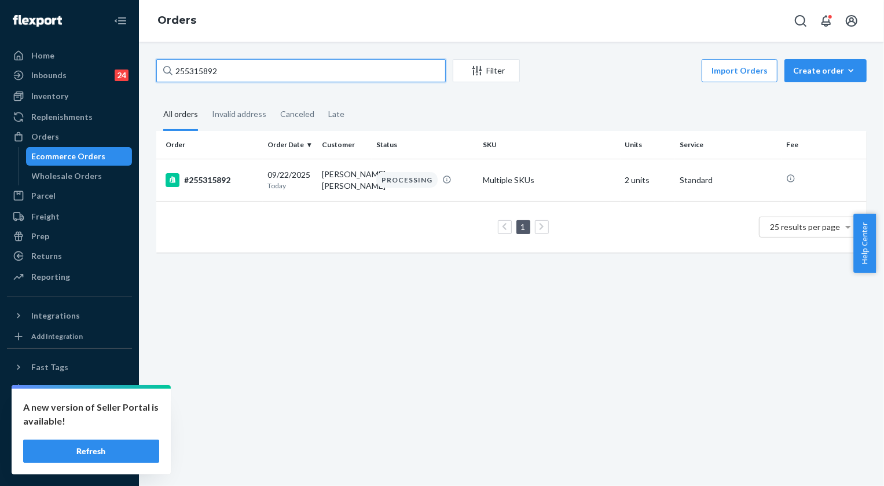
paste input "244401"
click at [256, 69] on input "255244401" at bounding box center [300, 70] width 289 height 23
paste input "80257"
type input "255280257"
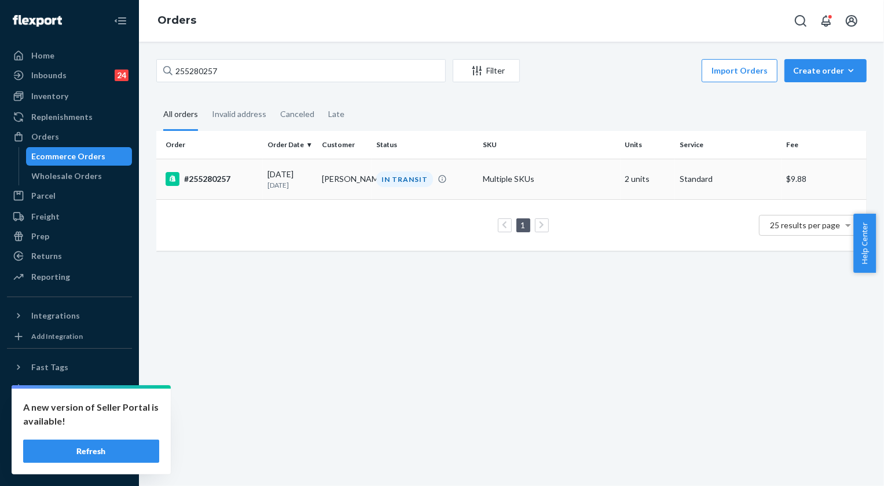
click at [390, 167] on td "IN TRANSIT" at bounding box center [425, 179] width 107 height 41
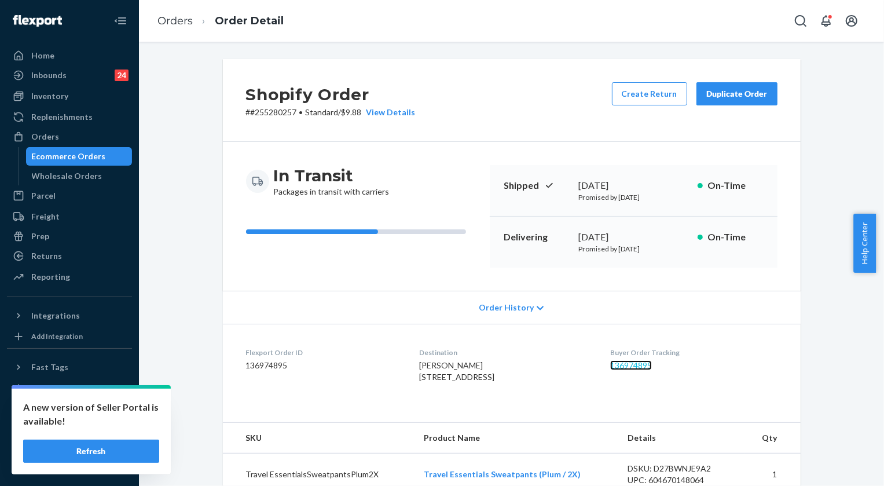
click at [641, 365] on link "136974895" at bounding box center [631, 365] width 42 height 10
click at [169, 20] on link "Orders" at bounding box center [174, 20] width 35 height 13
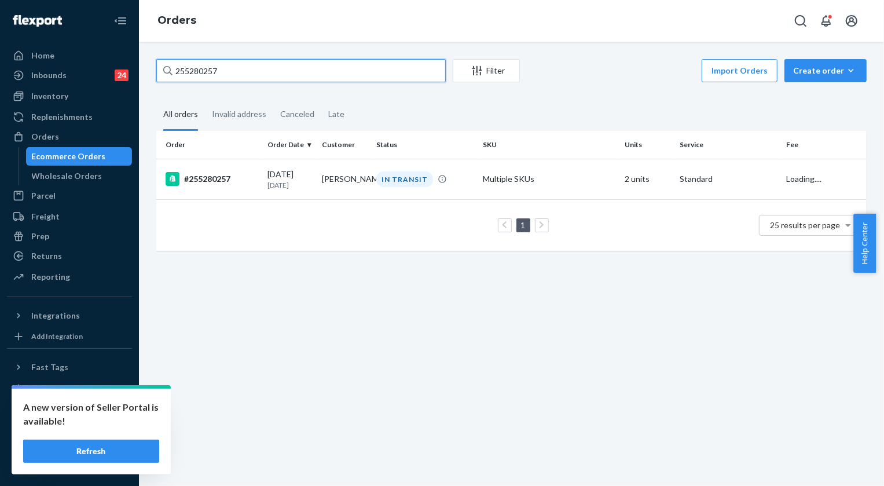
click at [225, 69] on input "255280257" at bounding box center [300, 70] width 289 height 23
paste input "255196220"
type input "255196220"
click at [404, 181] on div "IN TRANSIT" at bounding box center [404, 179] width 57 height 16
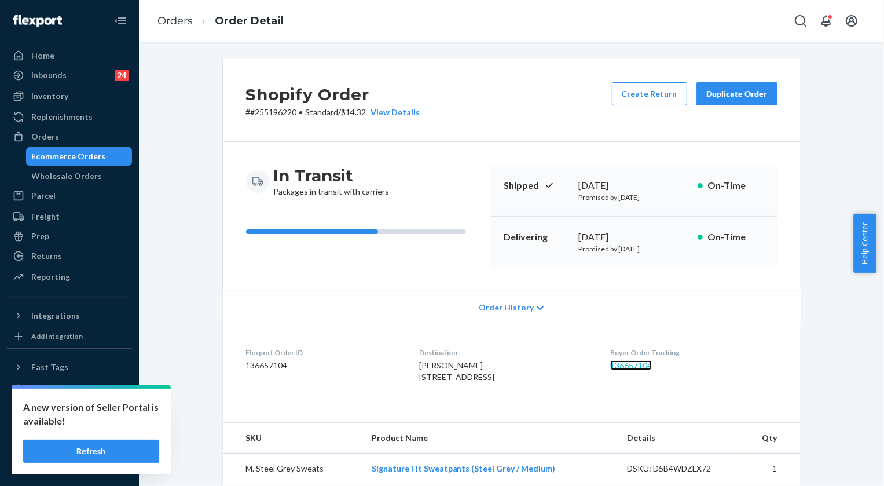
click at [635, 366] on link "136657104" at bounding box center [631, 365] width 42 height 10
click at [193, 25] on li "Order Detail" at bounding box center [238, 21] width 91 height 16
click at [174, 21] on link "Orders" at bounding box center [174, 20] width 35 height 13
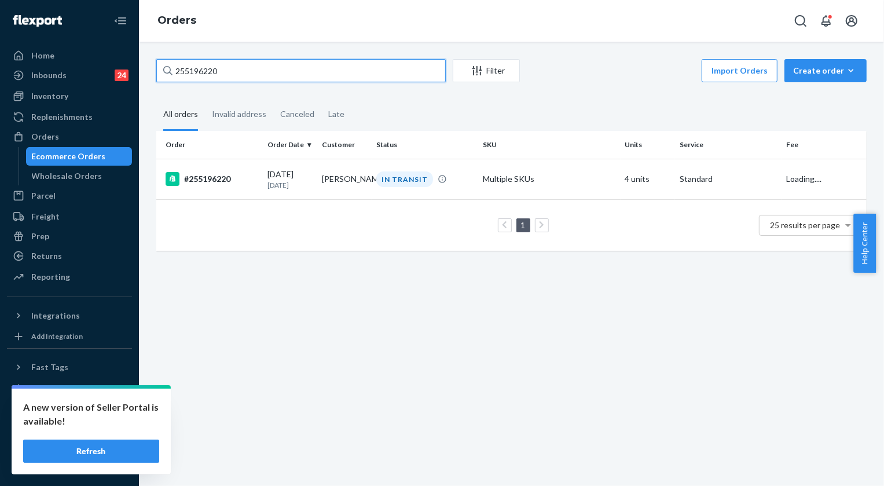
click at [236, 75] on input "255196220" at bounding box center [300, 70] width 289 height 23
paste input "220442"
type input "255220442"
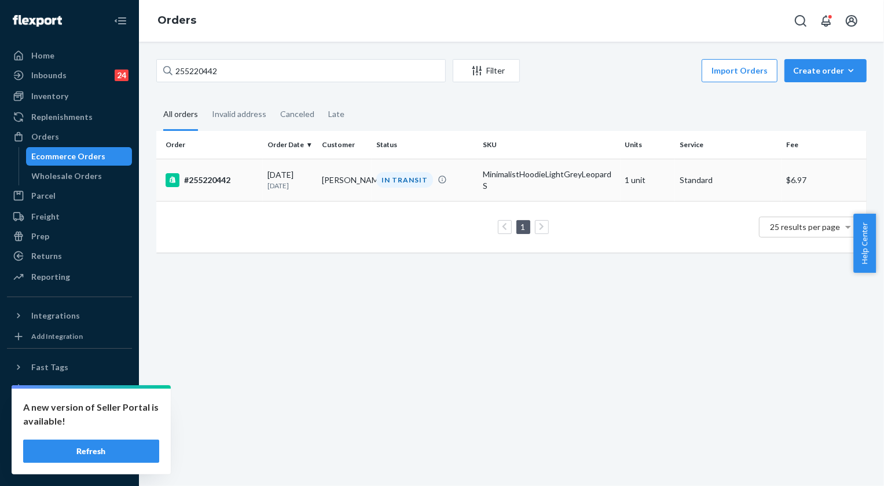
click at [382, 179] on div "IN TRANSIT" at bounding box center [404, 180] width 57 height 16
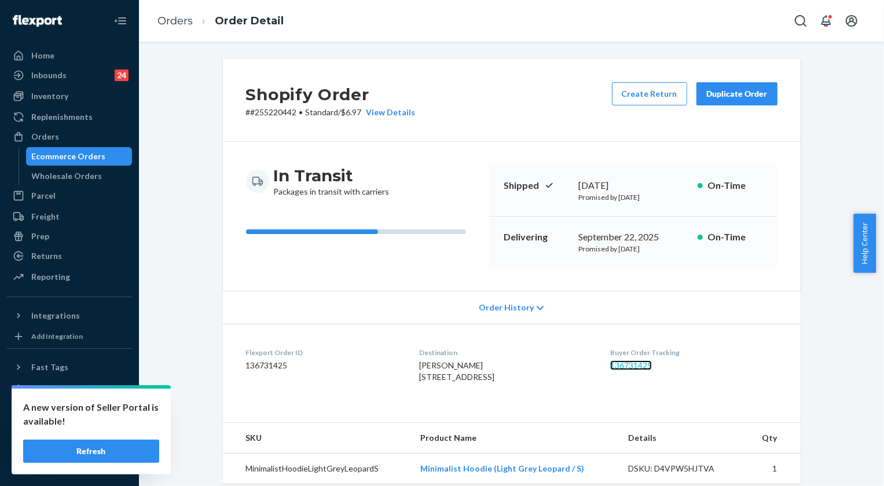
click at [643, 362] on link "136731425" at bounding box center [631, 365] width 42 height 10
click at [192, 20] on link "Orders" at bounding box center [174, 20] width 35 height 13
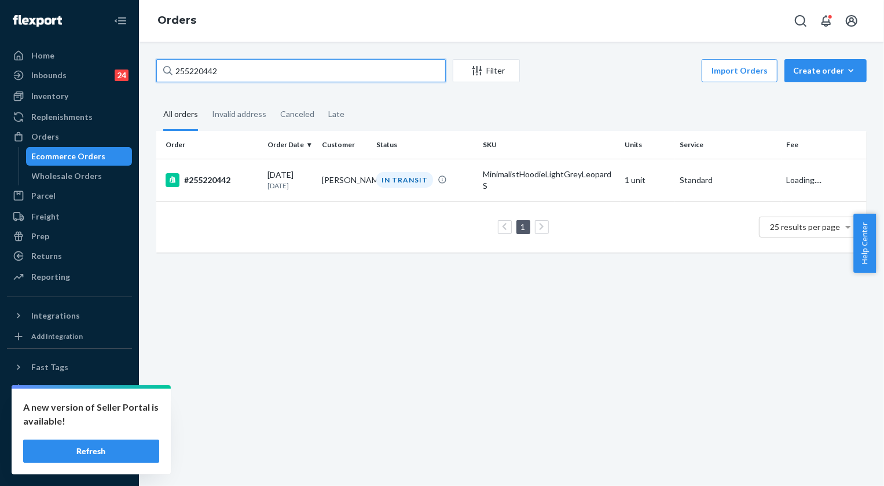
click at [244, 61] on input "255220442" at bounding box center [300, 70] width 289 height 23
paste input "4980208"
type input "254980208"
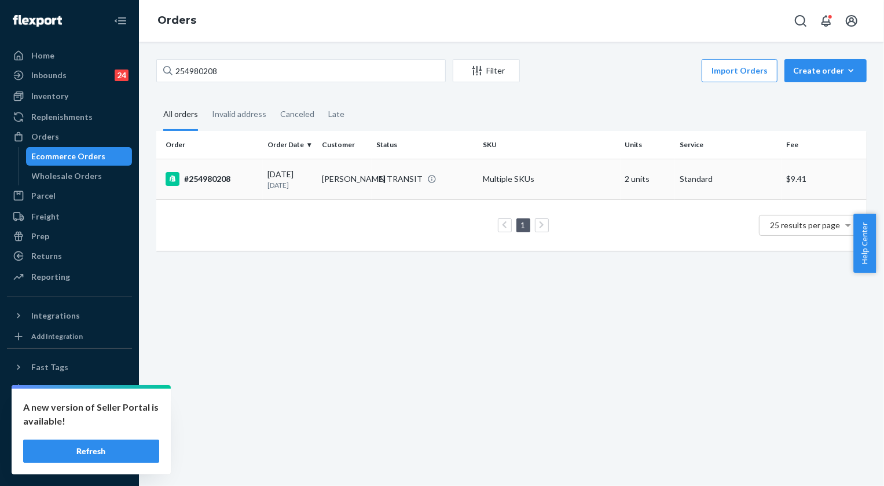
click at [399, 178] on div "IN TRANSIT" at bounding box center [399, 179] width 46 height 12
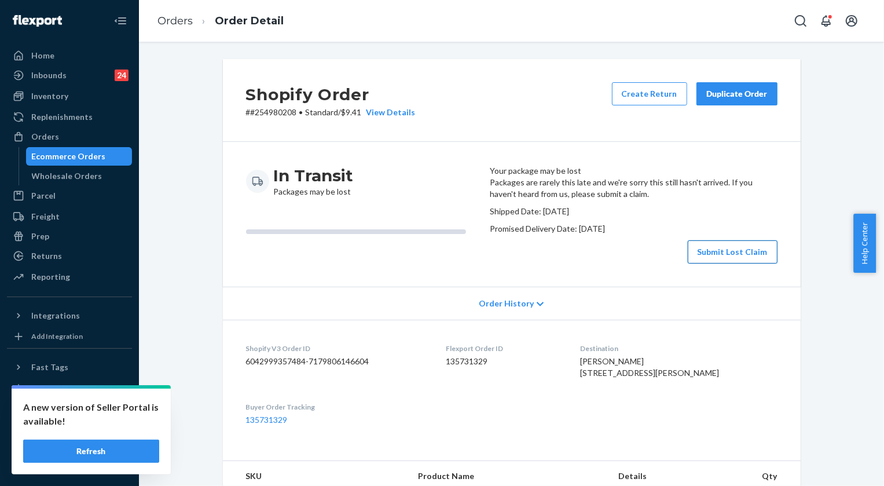
click at [743, 263] on button "Submit Lost Claim" at bounding box center [733, 251] width 90 height 23
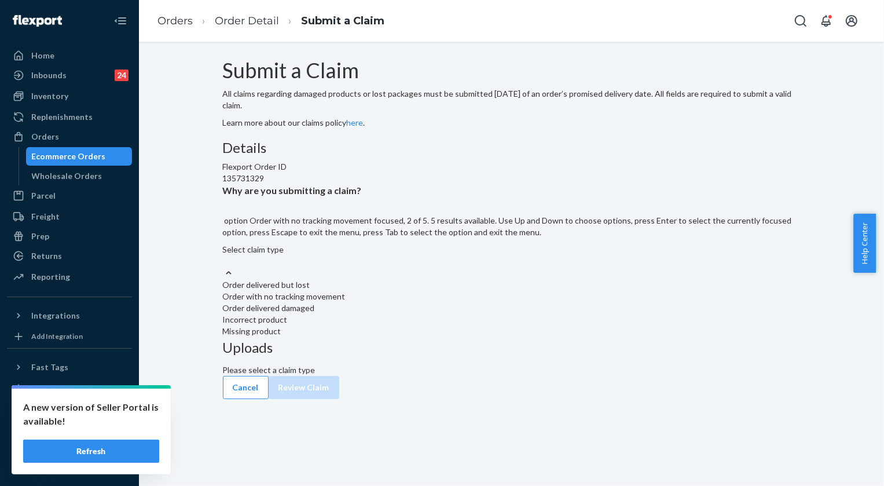
click at [416, 302] on div "Order with no tracking movement" at bounding box center [512, 297] width 578 height 12
click at [224, 267] on input "Why are you submitting a claim? option Order with no tracking movement focused,…" at bounding box center [223, 261] width 1 height 12
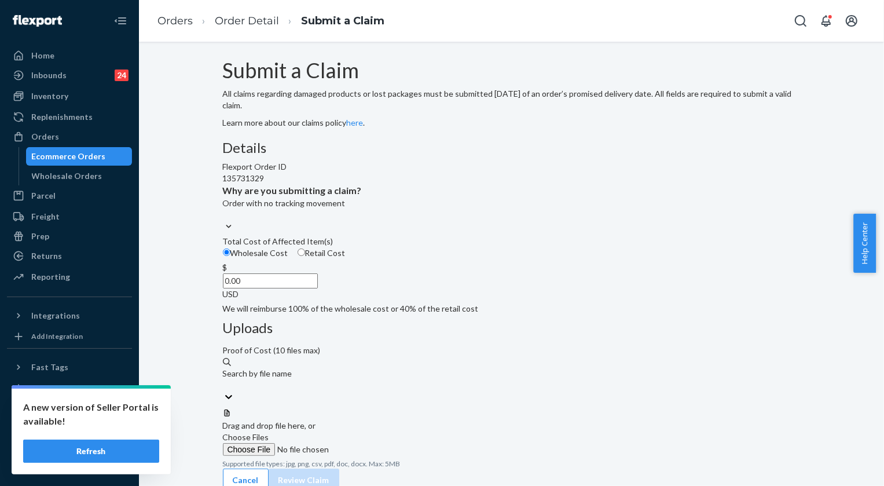
click at [318, 288] on input "0.00" at bounding box center [270, 280] width 95 height 15
type input "79.00"
click at [380, 431] on label "Choose Files" at bounding box center [301, 443] width 157 height 24
click at [380, 443] on input "Choose Files" at bounding box center [301, 449] width 157 height 13
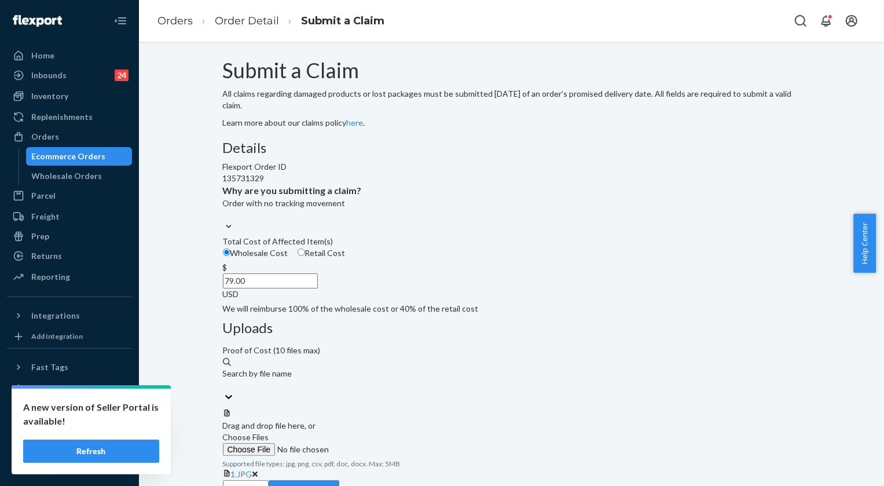
click at [269, 432] on span "Choose Files" at bounding box center [246, 437] width 46 height 10
click at [380, 443] on input "Choose Files" at bounding box center [301, 449] width 157 height 13
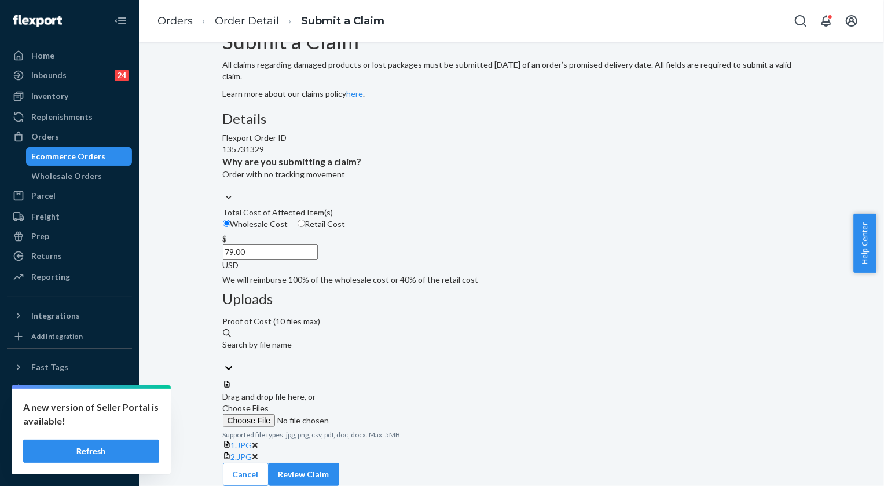
scroll to position [48, 0]
drag, startPoint x: 757, startPoint y: 461, endPoint x: 820, endPoint y: 482, distance: 66.1
click at [339, 463] on button "Review Claim" at bounding box center [304, 474] width 71 height 23
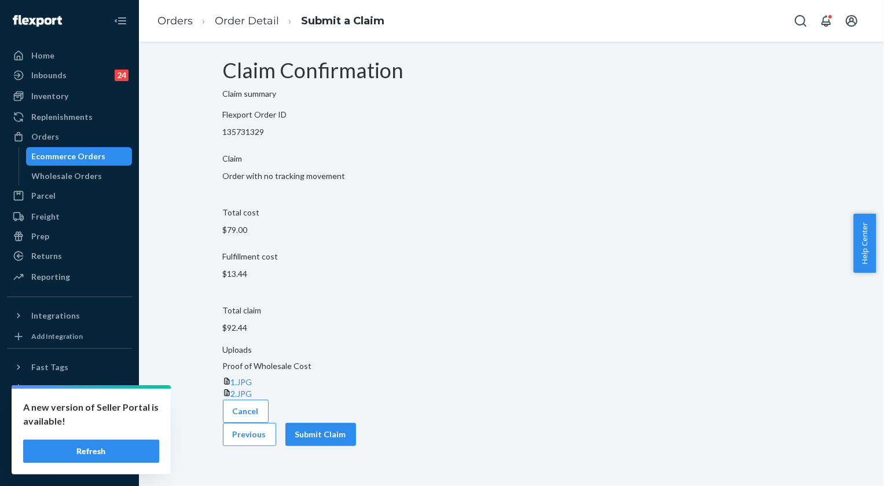
scroll to position [0, 0]
click at [356, 423] on button "Submit Claim" at bounding box center [320, 434] width 71 height 23
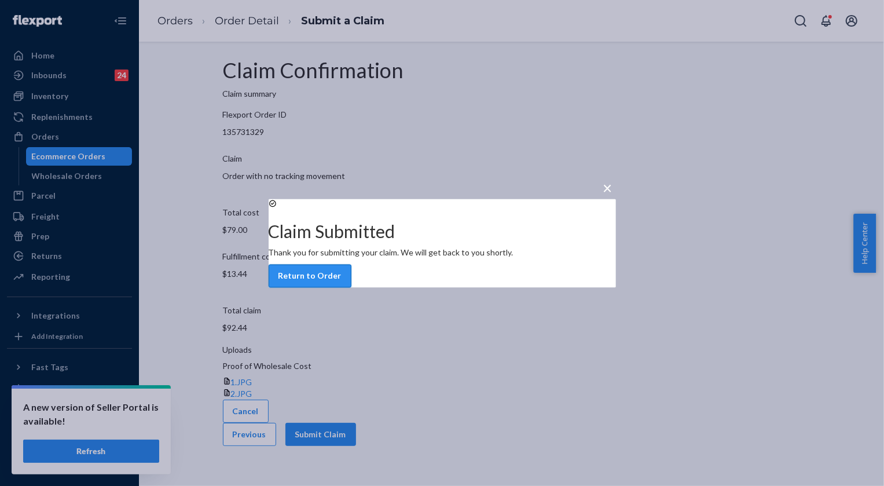
click at [351, 287] on button "Return to Order" at bounding box center [310, 275] width 83 height 23
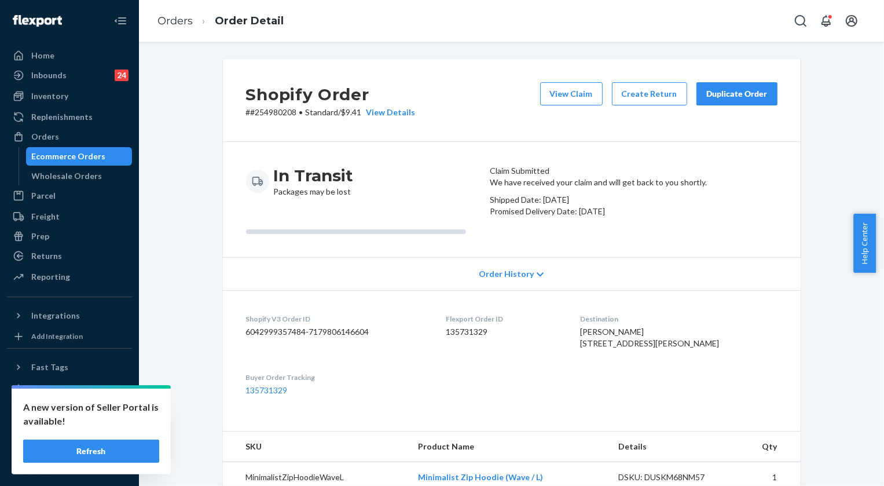
click at [276, 116] on p "# #254980208 • Standard / $9.41 View Details" at bounding box center [331, 113] width 170 height 12
copy p "254980208"
click at [574, 86] on button "View Claim" at bounding box center [571, 93] width 63 height 23
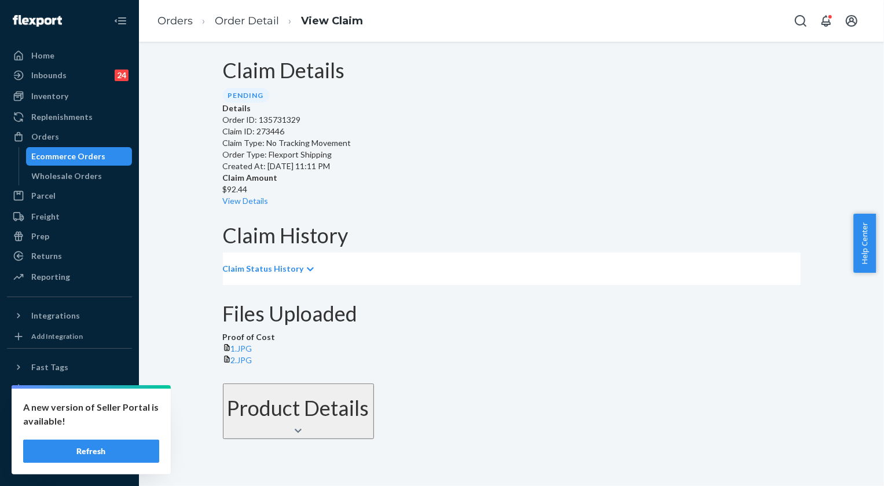
scroll to position [129, 0]
click at [252, 343] on span "1.JPG" at bounding box center [241, 348] width 21 height 10
click at [269, 196] on link "View Details" at bounding box center [246, 201] width 46 height 10
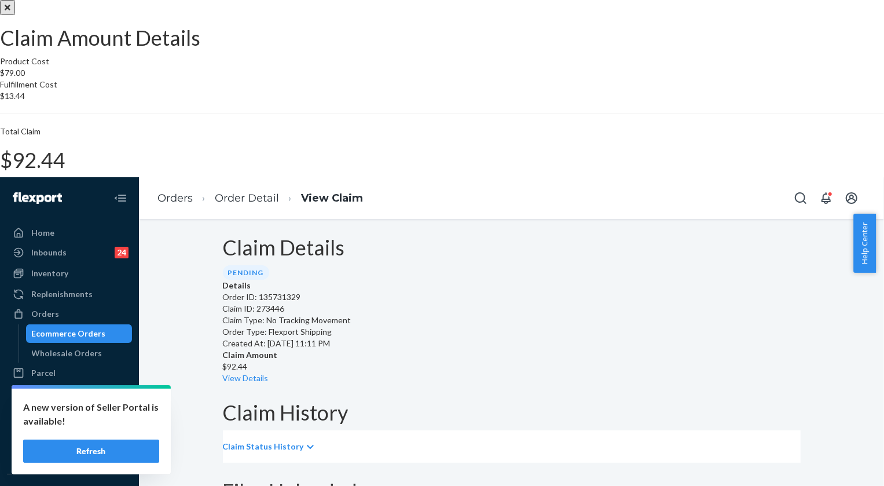
click at [10, 10] on icon "Close" at bounding box center [8, 8] width 6 height 6
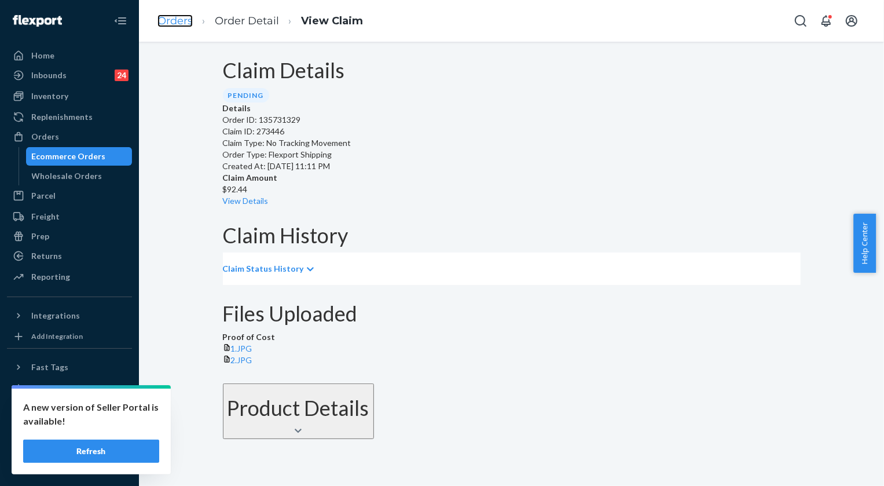
click at [166, 19] on link "Orders" at bounding box center [174, 20] width 35 height 13
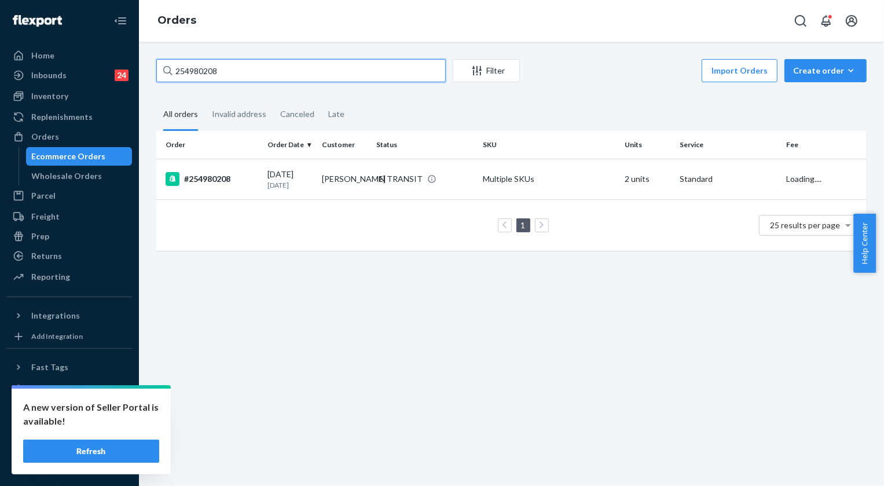
click at [247, 65] on input "254980208" at bounding box center [300, 70] width 289 height 23
click at [245, 65] on input "254980208" at bounding box center [300, 70] width 289 height 23
click at [204, 67] on input "254980208" at bounding box center [300, 70] width 289 height 23
paste input "5311381"
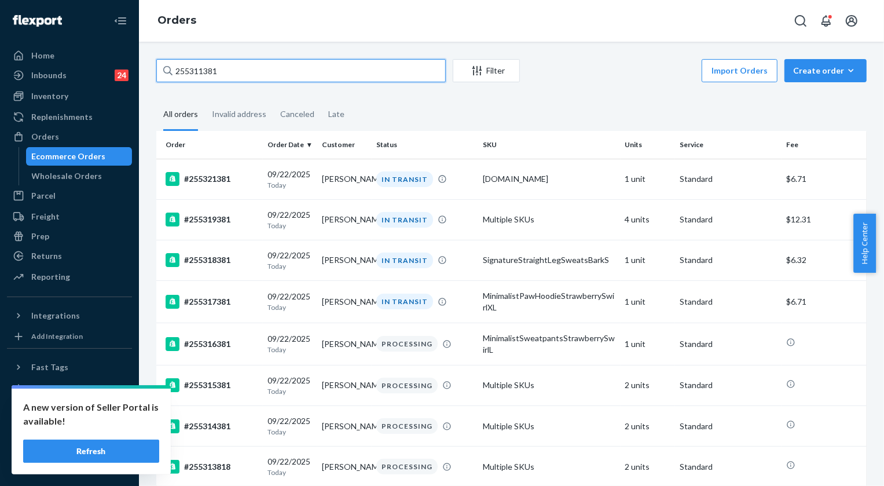
click at [211, 71] on input "255311381" at bounding box center [300, 70] width 289 height 23
click at [211, 70] on input "255311381" at bounding box center [300, 70] width 289 height 23
paste input "04110"
type input "255041101"
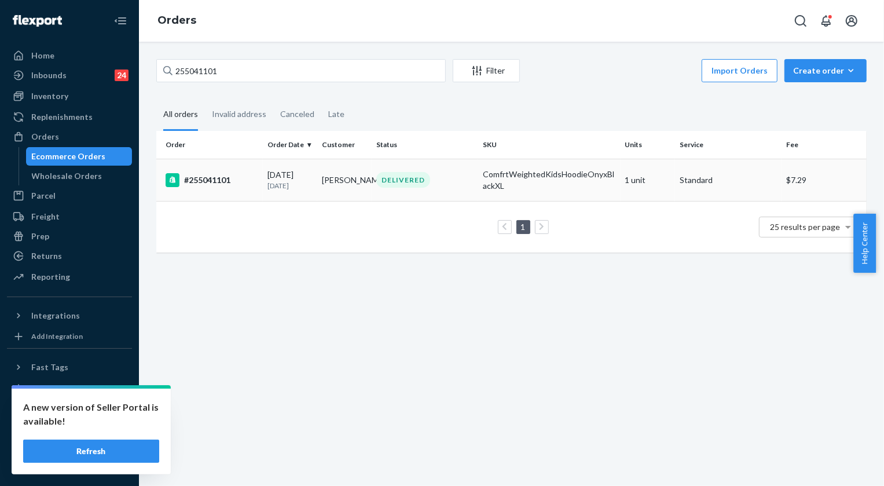
click at [390, 178] on div "DELIVERED" at bounding box center [403, 180] width 54 height 16
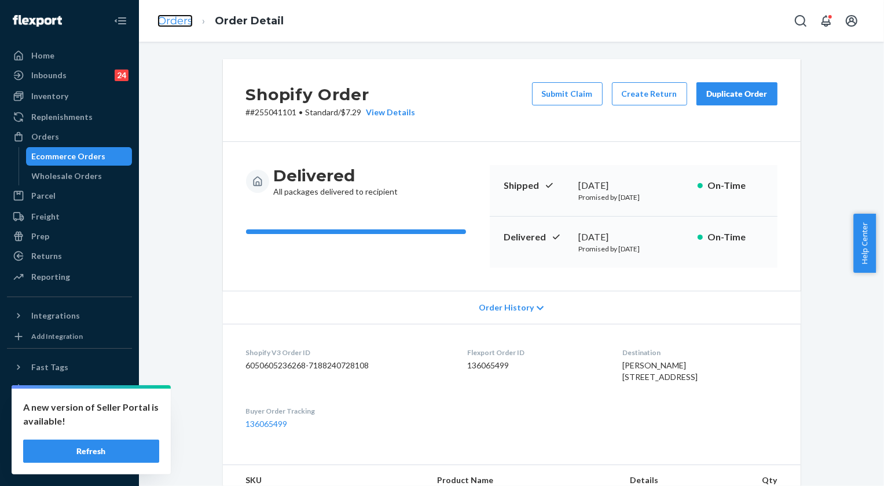
click at [179, 27] on link "Orders" at bounding box center [174, 20] width 35 height 13
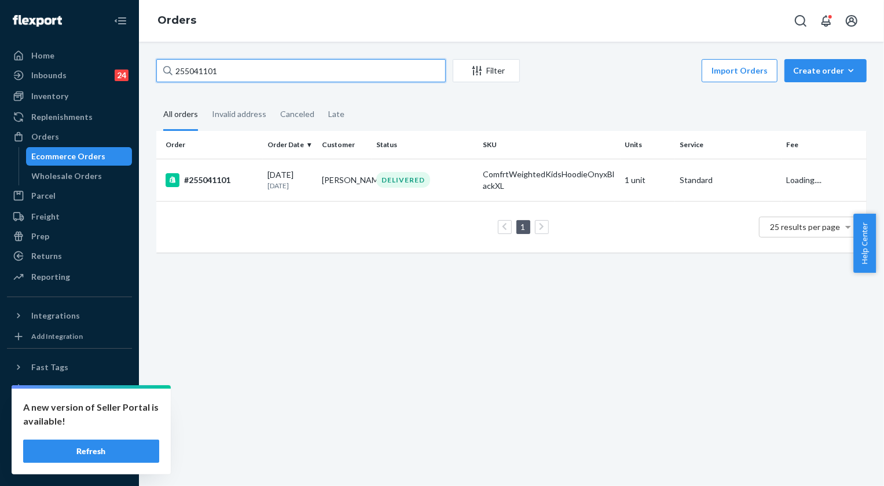
click at [252, 71] on input "255041101" at bounding box center [300, 70] width 289 height 23
paste input "S1IZUURJLG"
type input "S1IZUURJLG"
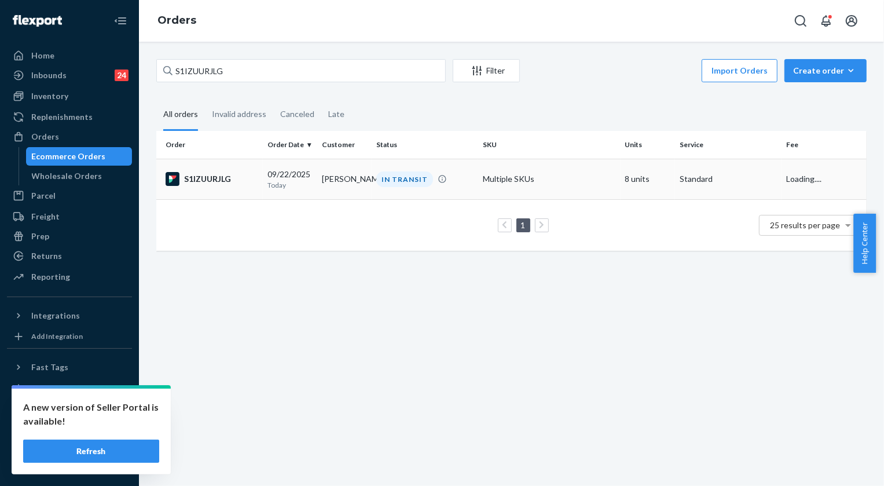
click at [411, 182] on div "IN TRANSIT" at bounding box center [404, 179] width 57 height 16
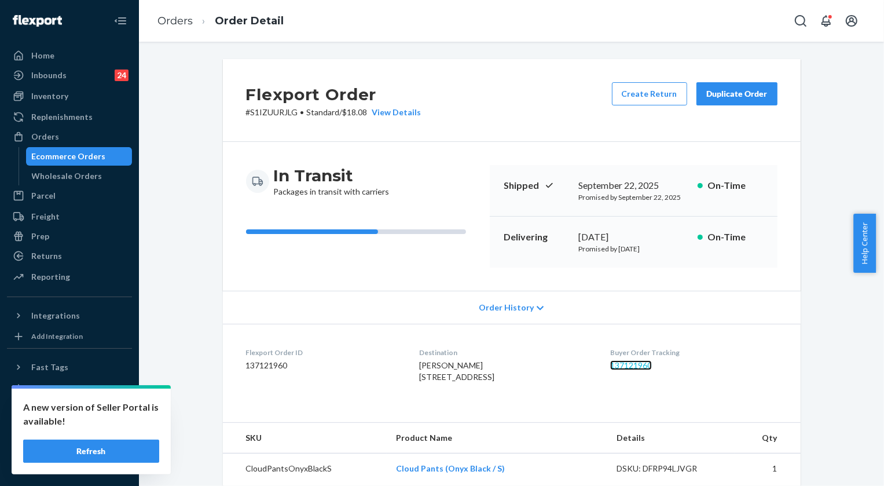
click at [652, 362] on link "137121960" at bounding box center [631, 365] width 42 height 10
click at [168, 23] on link "Orders" at bounding box center [174, 20] width 35 height 13
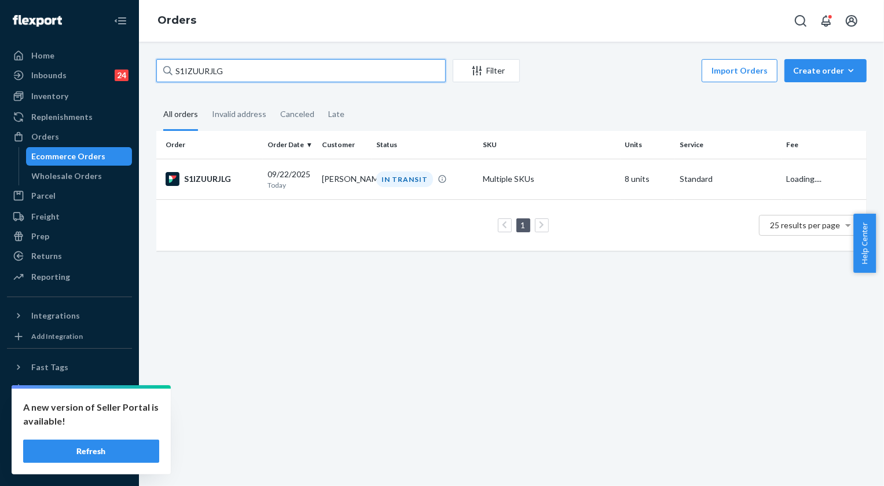
click at [243, 70] on input "S1IZUURJLG" at bounding box center [300, 70] width 289 height 23
paste input "RYQPZW0SX"
click at [206, 69] on input "RYQPZW0SXG" at bounding box center [300, 70] width 289 height 23
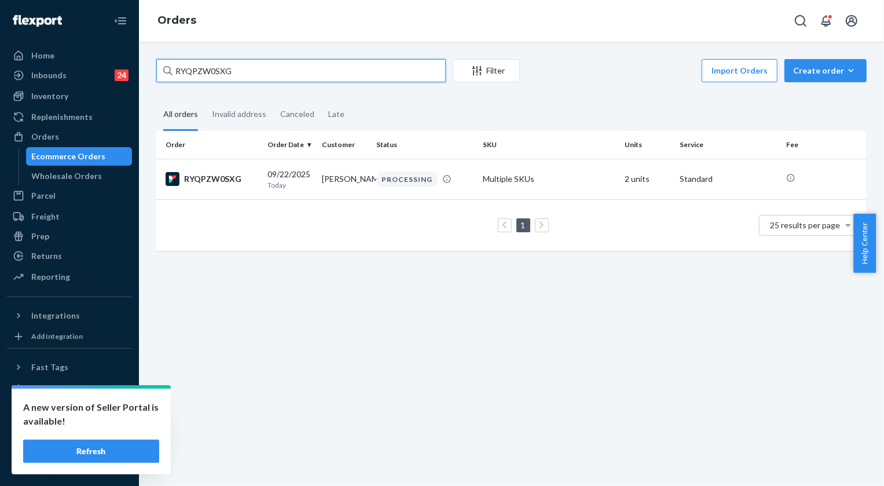
paste input "255283736"
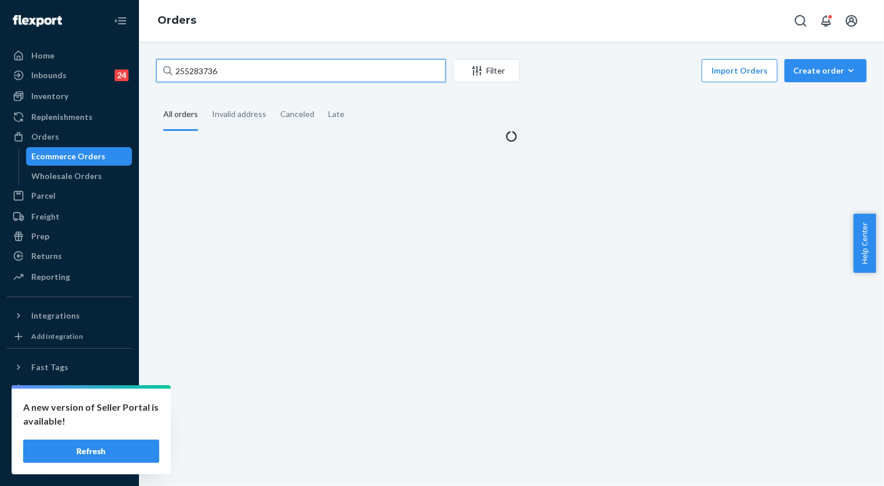
type input "255283736"
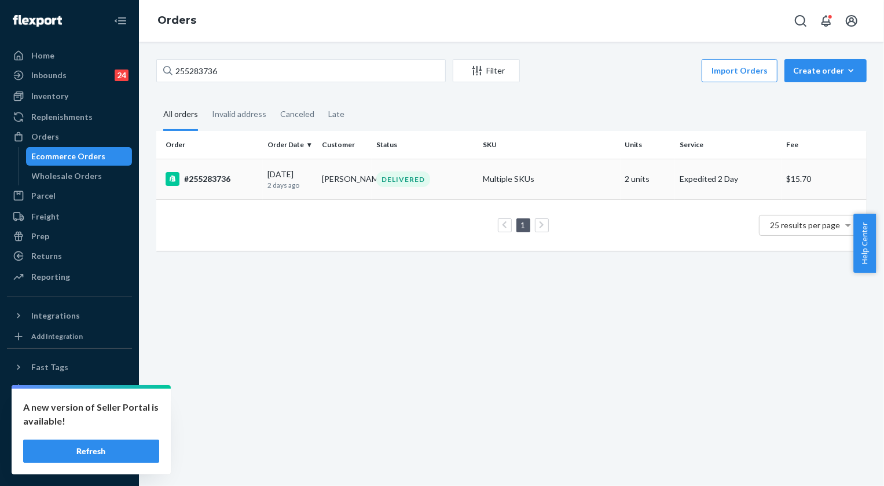
click at [356, 177] on td "[PERSON_NAME]" at bounding box center [344, 179] width 54 height 41
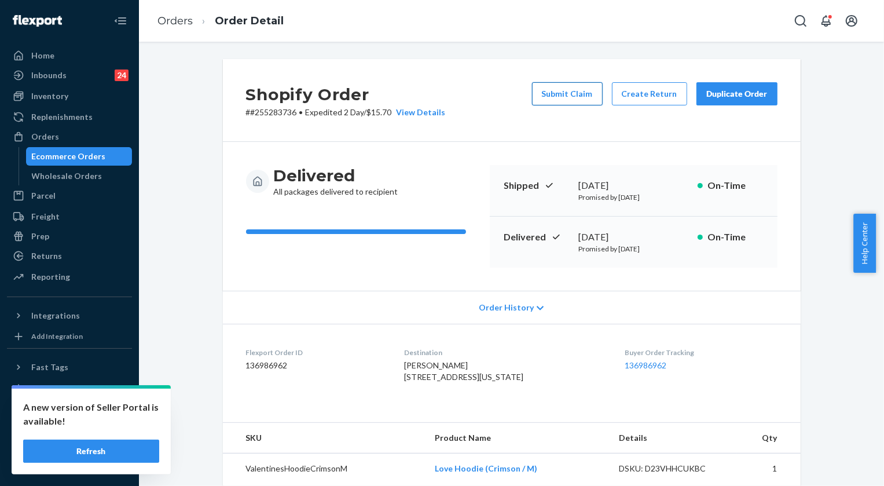
click at [575, 92] on button "Submit Claim" at bounding box center [567, 93] width 71 height 23
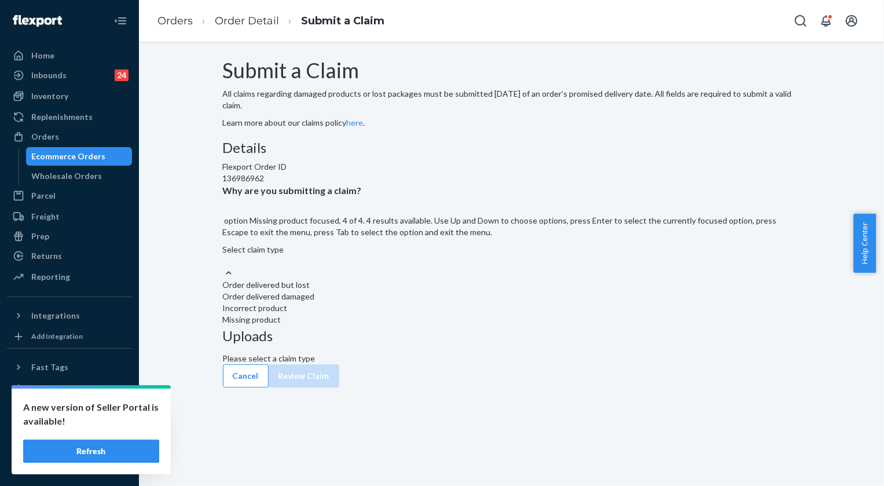
click at [379, 325] on div "Missing product" at bounding box center [512, 320] width 578 height 12
click at [224, 267] on input "Why are you submitting a claim? option Missing product focused, 4 of 4. 4 resul…" at bounding box center [223, 261] width 1 height 12
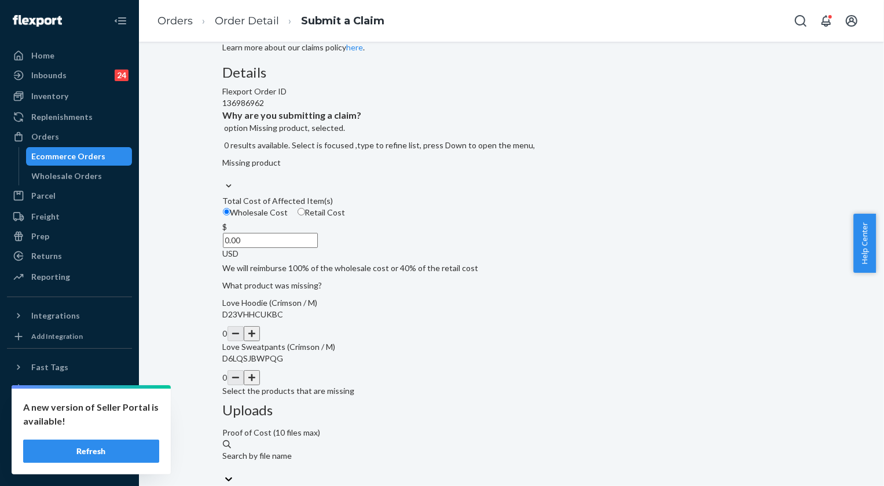
scroll to position [100, 0]
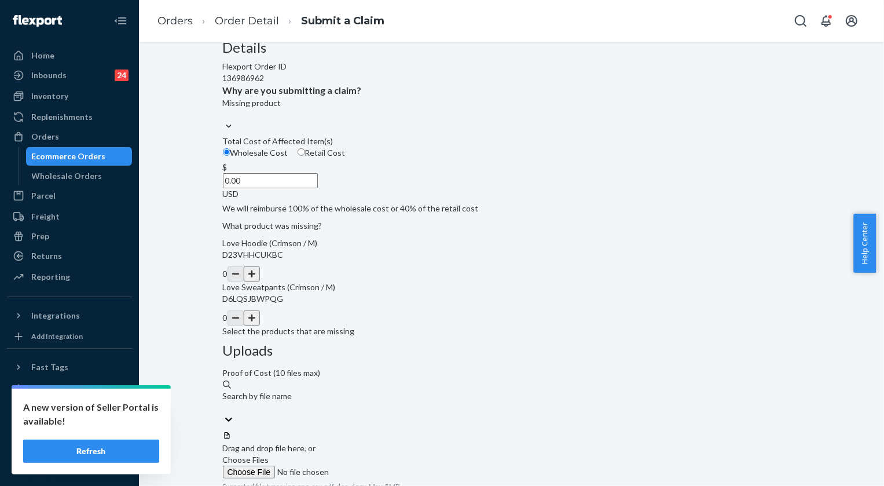
click at [260, 325] on button "button" at bounding box center [252, 317] width 16 height 15
click at [318, 188] on input "0.00" at bounding box center [270, 180] width 95 height 15
type input "32.00"
click at [649, 431] on div at bounding box center [512, 431] width 578 height 0
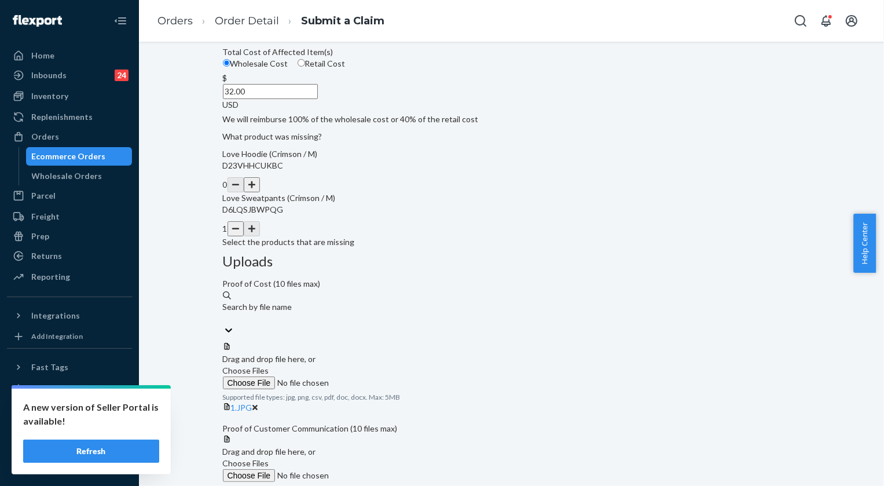
scroll to position [190, 0]
click at [269, 457] on span "Choose Files" at bounding box center [246, 462] width 46 height 10
click at [380, 468] on input "Choose Files" at bounding box center [301, 474] width 157 height 13
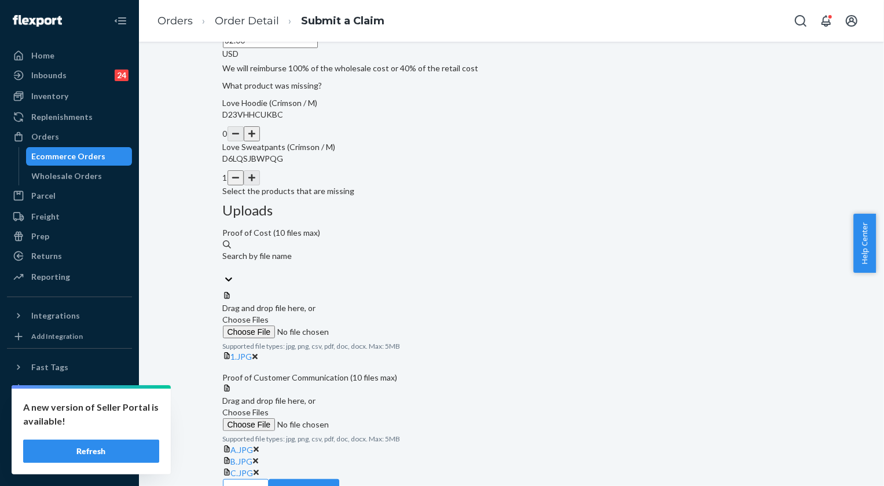
scroll to position [280, 0]
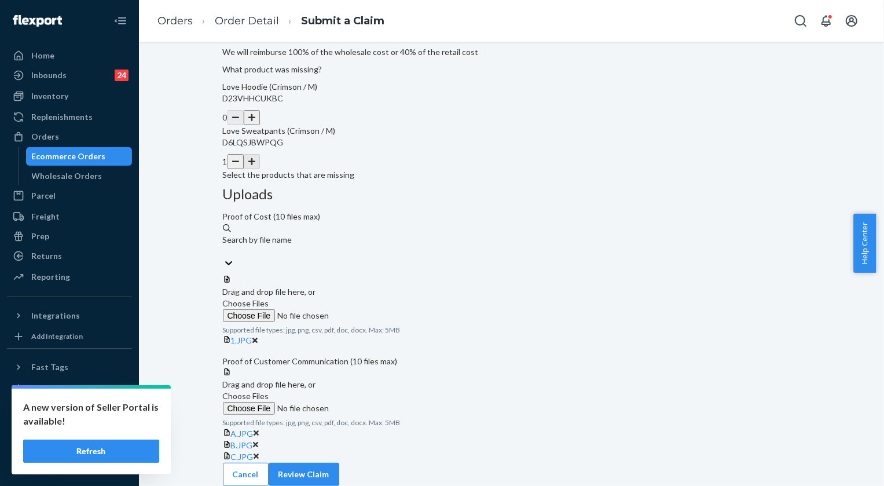
click at [762, 463] on div "Cancel Review Claim" at bounding box center [512, 474] width 578 height 23
click at [339, 464] on button "Review Claim" at bounding box center [304, 474] width 71 height 23
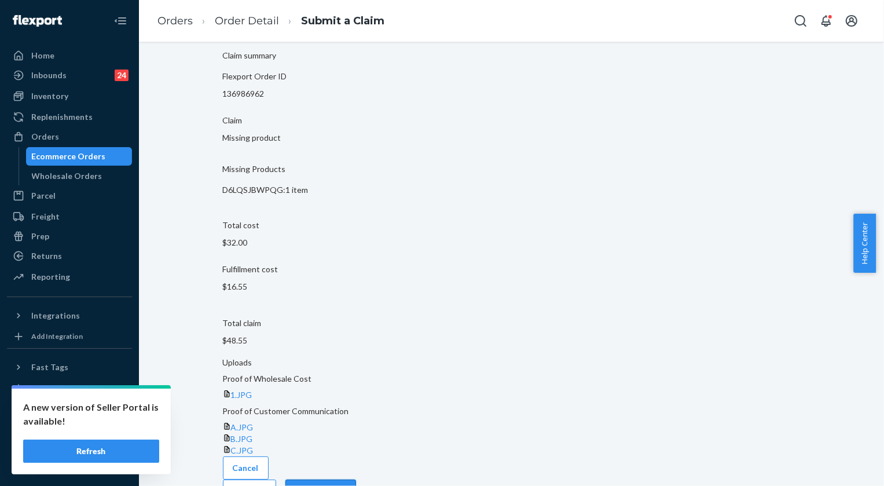
click at [356, 479] on button "Submit Claim" at bounding box center [320, 490] width 71 height 23
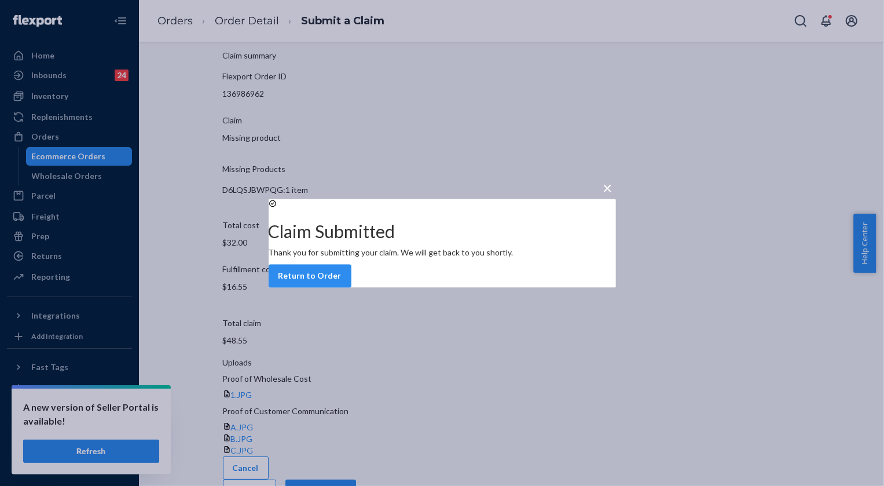
click at [435, 277] on div "Claim Submitted Thank you for submitting your claim. We will get back to you sh…" at bounding box center [442, 243] width 347 height 89
click at [351, 287] on button "Return to Order" at bounding box center [310, 275] width 83 height 23
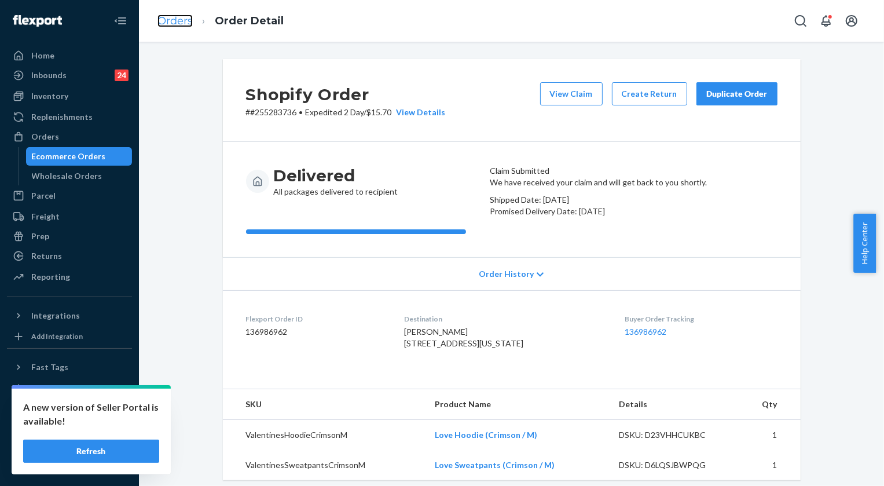
click at [179, 25] on link "Orders" at bounding box center [174, 20] width 35 height 13
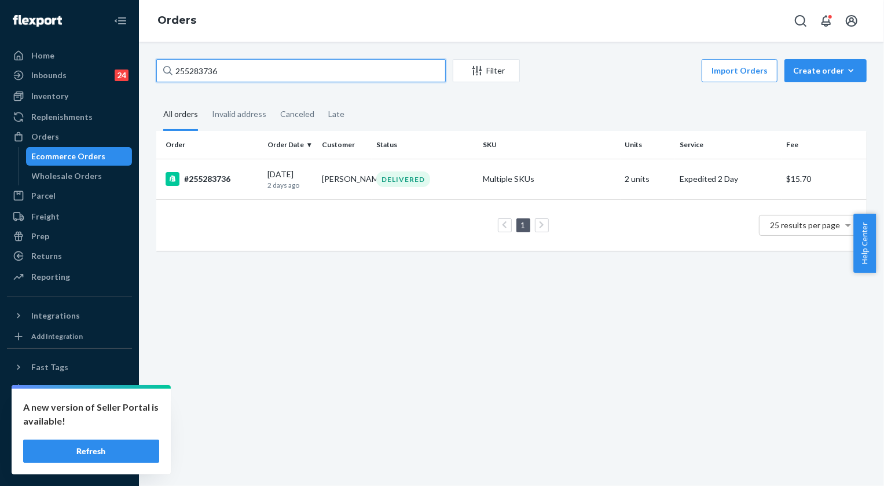
click at [196, 74] on input "255283736" at bounding box center [300, 70] width 289 height 23
paste input "#558254"
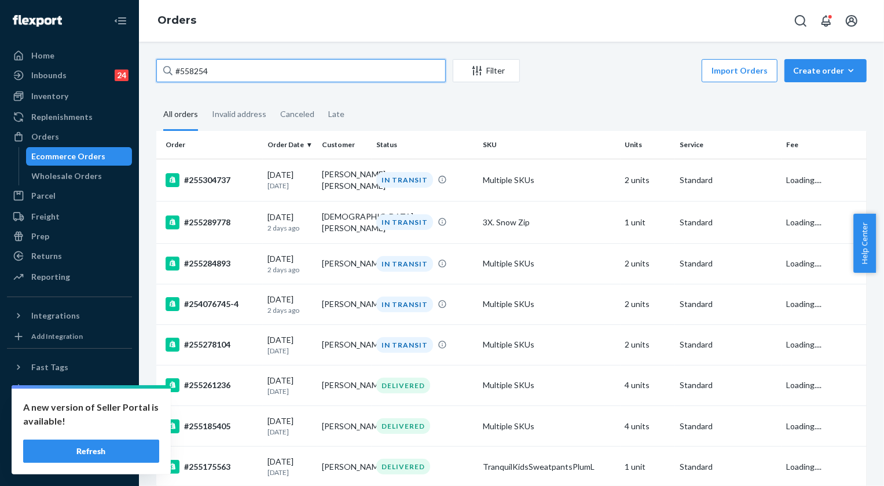
click at [237, 63] on input "#558254" at bounding box center [300, 70] width 289 height 23
click at [237, 64] on input "#558254" at bounding box center [300, 70] width 289 height 23
paste input "255175452"
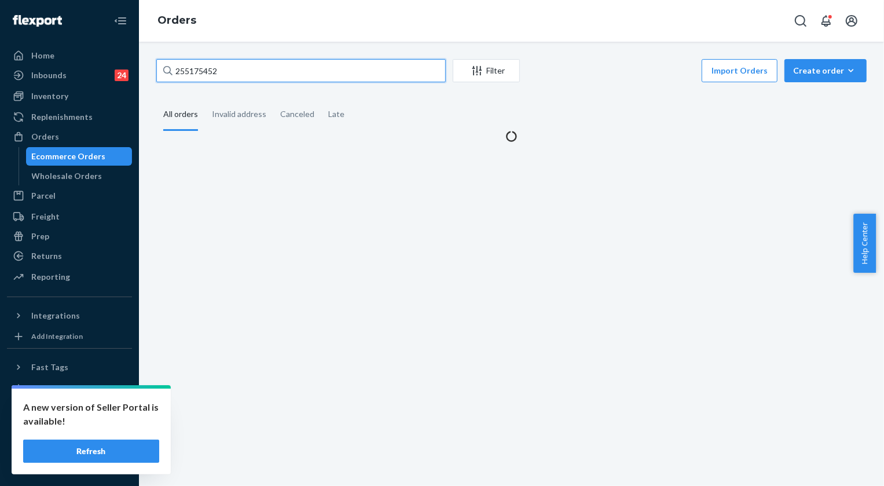
type input "255175452"
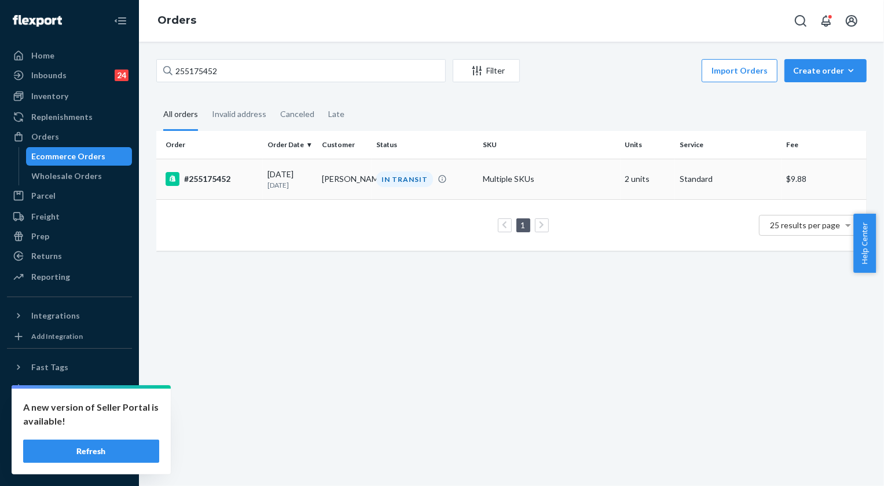
click at [405, 179] on div "IN TRANSIT" at bounding box center [404, 179] width 57 height 16
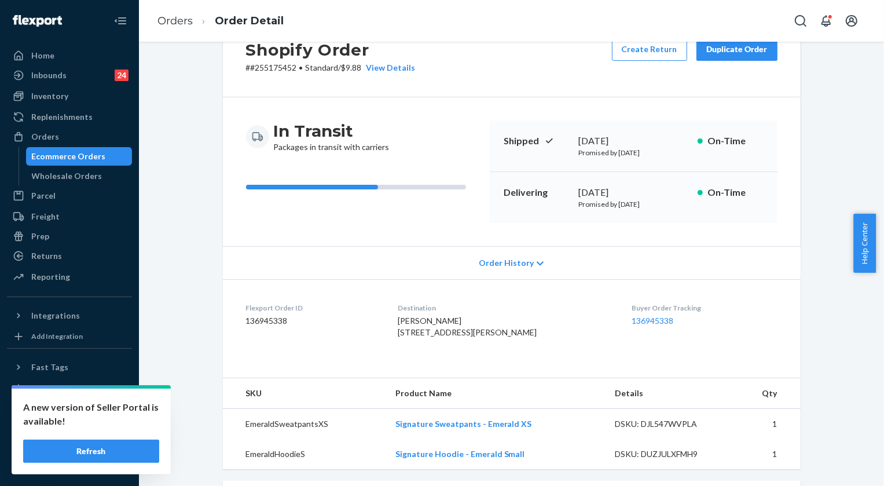
scroll to position [105, 0]
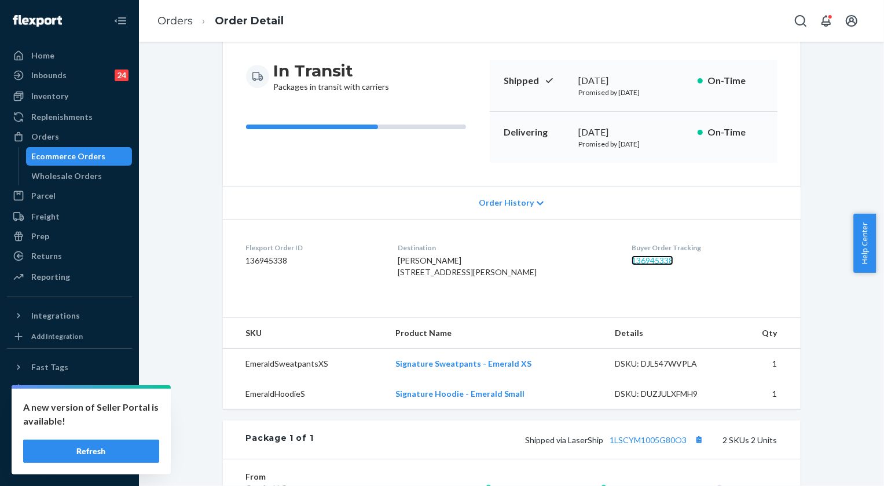
click at [653, 257] on link "136945338" at bounding box center [653, 260] width 42 height 10
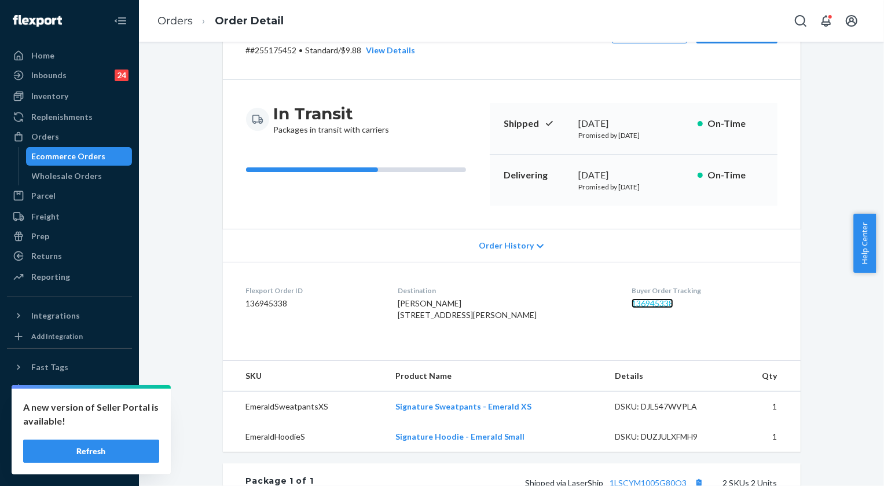
scroll to position [52, 0]
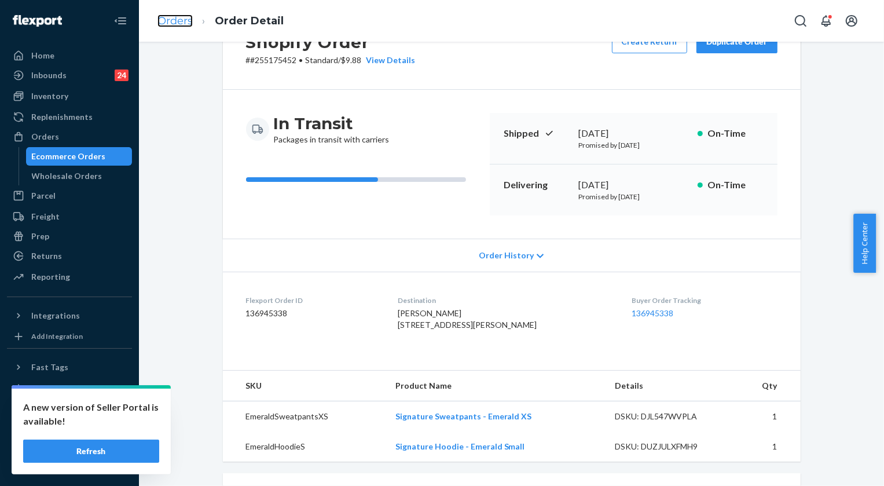
click at [188, 20] on link "Orders" at bounding box center [174, 20] width 35 height 13
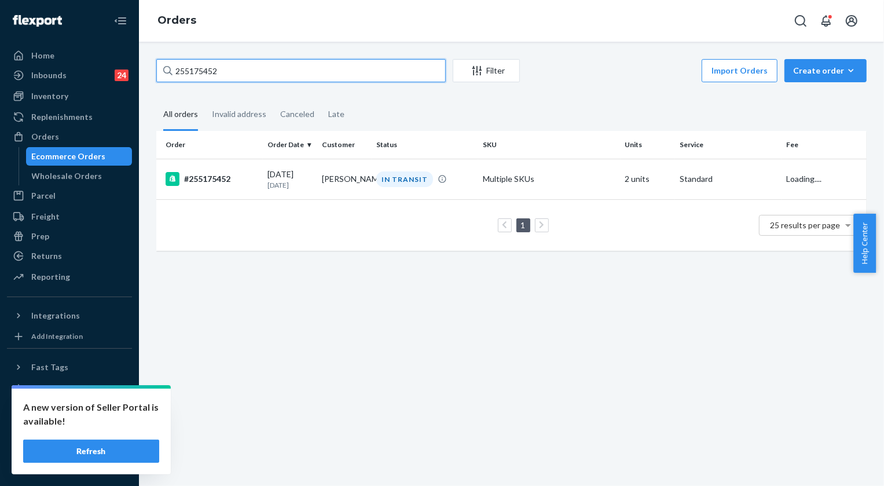
click at [232, 64] on input "255175452" at bounding box center [300, 70] width 289 height 23
paste input "4243924"
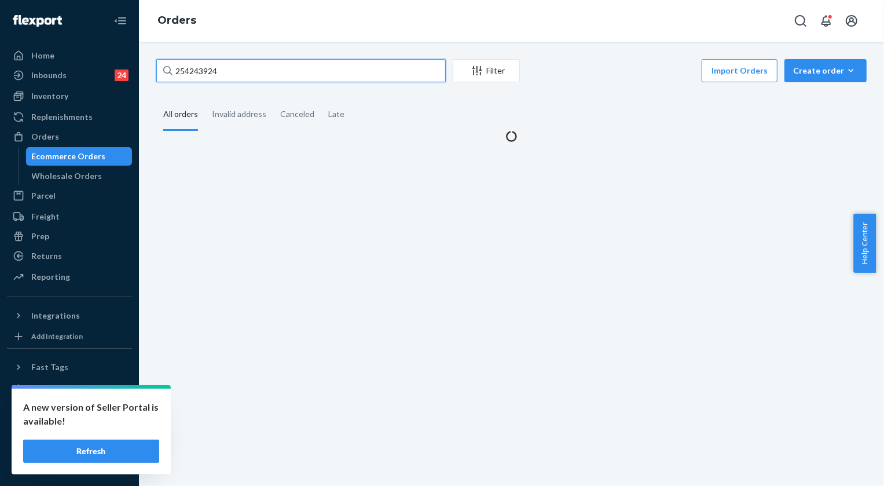
type input "254243924"
